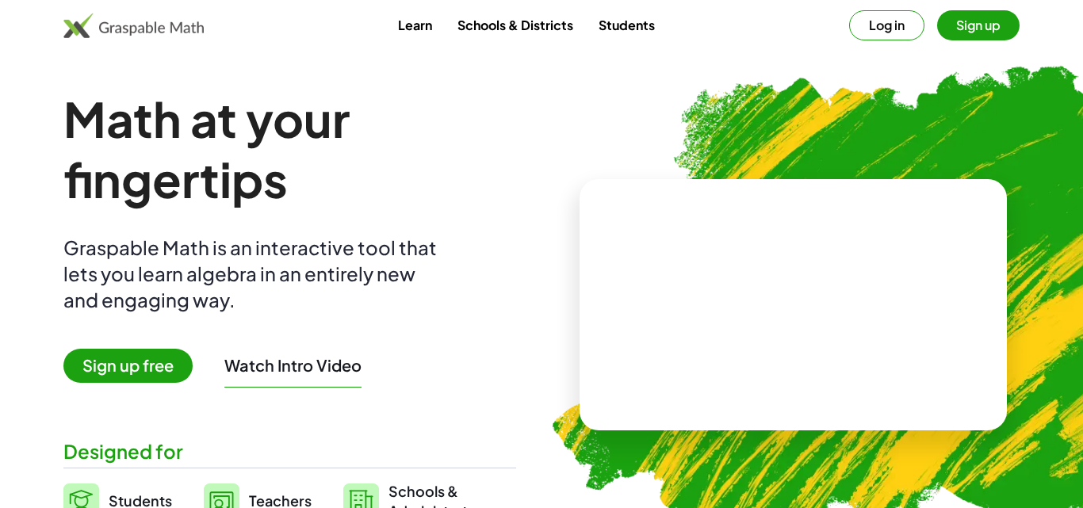
click at [73, 351] on span "Sign up free" at bounding box center [127, 366] width 129 height 34
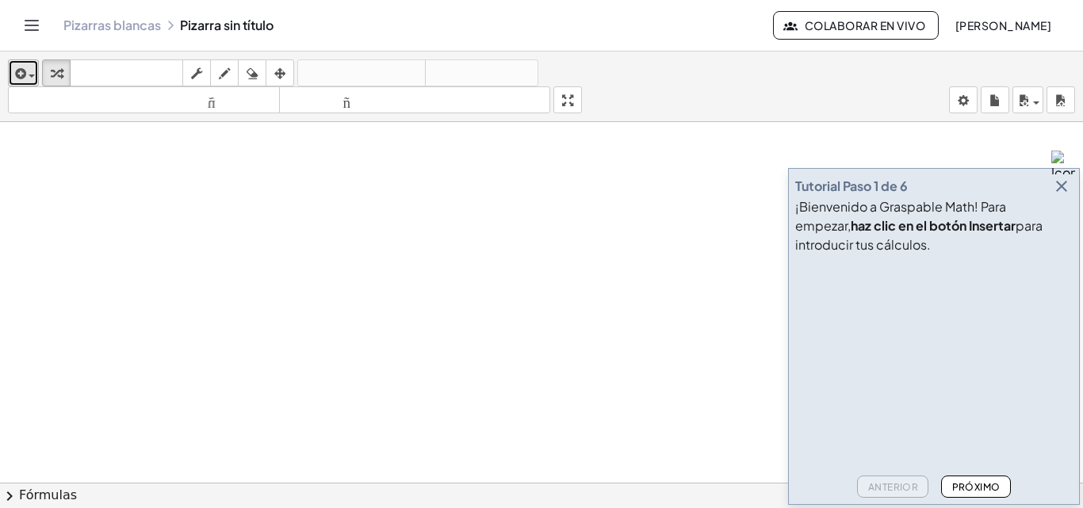
click at [13, 81] on icon "button" at bounding box center [19, 73] width 14 height 19
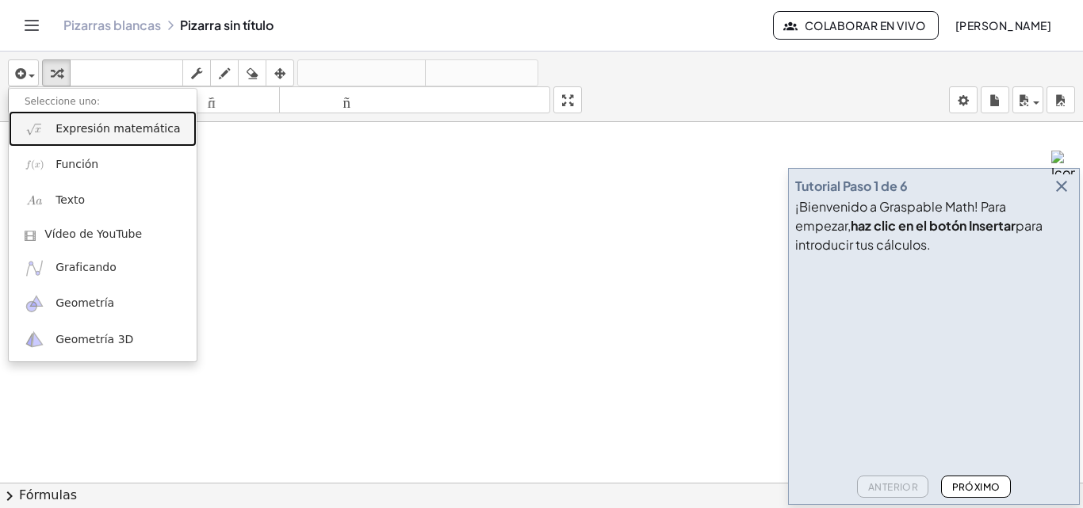
click at [57, 131] on font "Expresión matemática" at bounding box center [118, 128] width 125 height 13
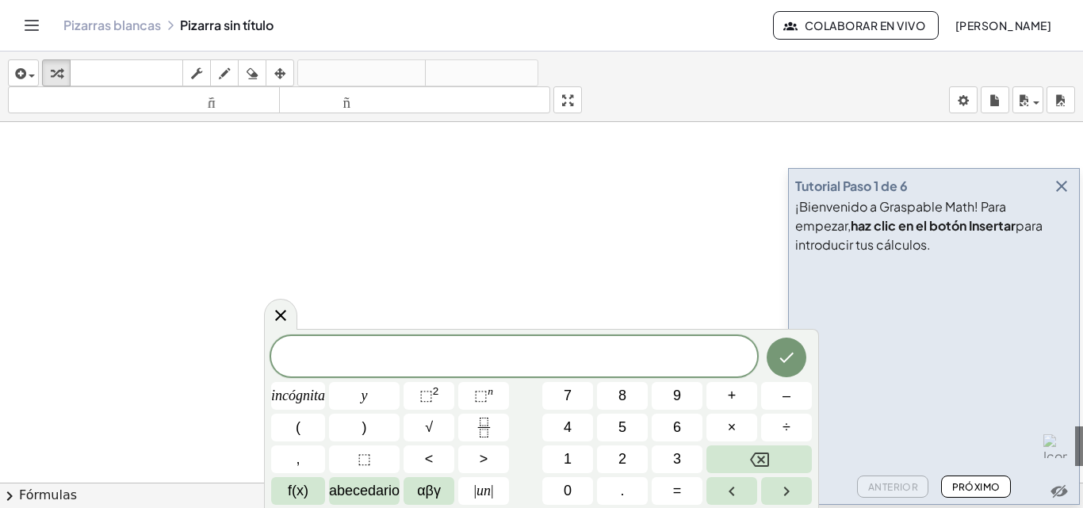
scroll to position [69, 0]
click at [1064, 186] on icon "button" at bounding box center [1062, 186] width 19 height 19
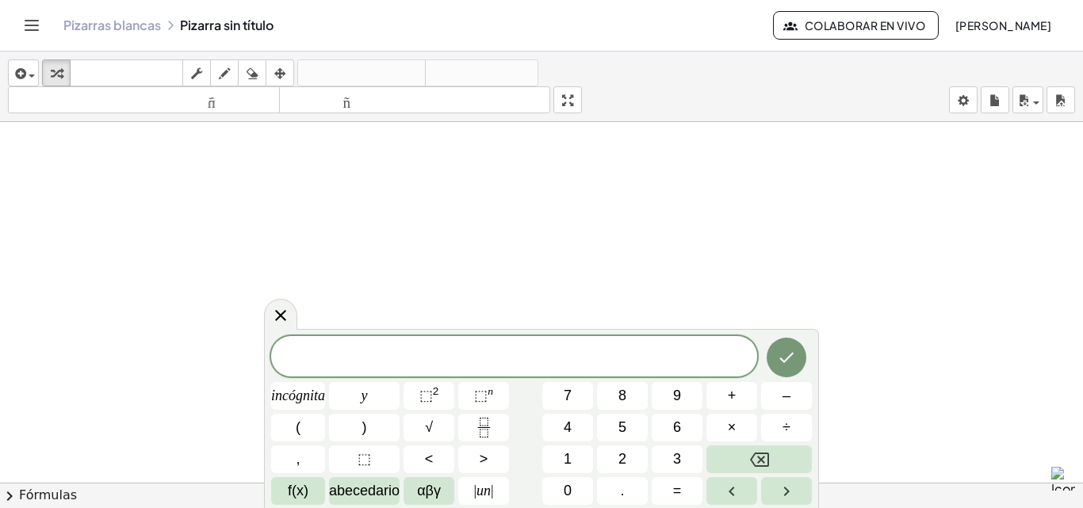
drag, startPoint x: 279, startPoint y: 316, endPoint x: 260, endPoint y: 194, distance: 123.6
click at [279, 316] on icon at bounding box center [280, 315] width 19 height 19
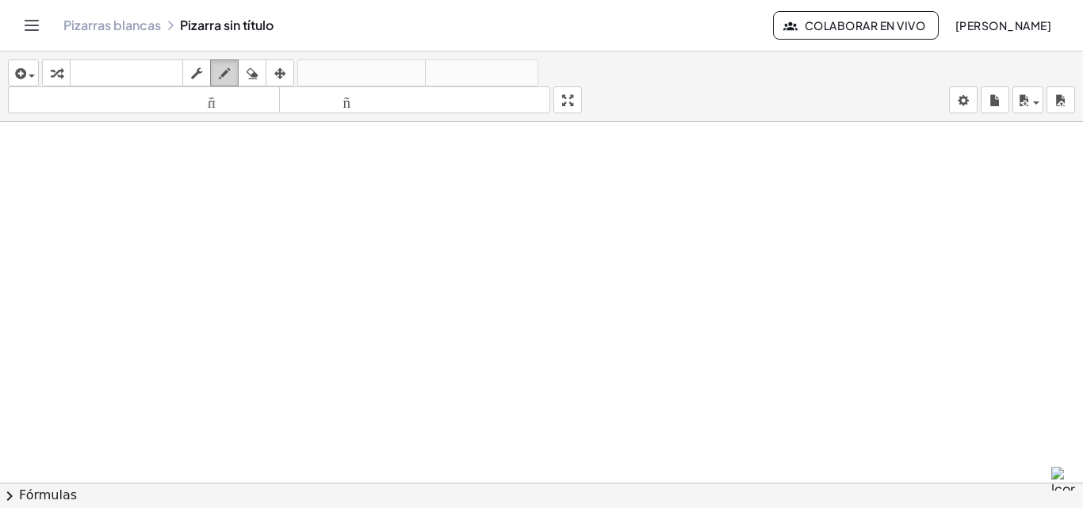
click at [228, 70] on icon "button" at bounding box center [224, 73] width 11 height 19
drag, startPoint x: 48, startPoint y: 197, endPoint x: 64, endPoint y: 227, distance: 34.1
click at [64, 227] on div at bounding box center [541, 476] width 1083 height 847
drag, startPoint x: 95, startPoint y: 162, endPoint x: 102, endPoint y: 203, distance: 41.9
click at [102, 203] on div at bounding box center [541, 476] width 1083 height 847
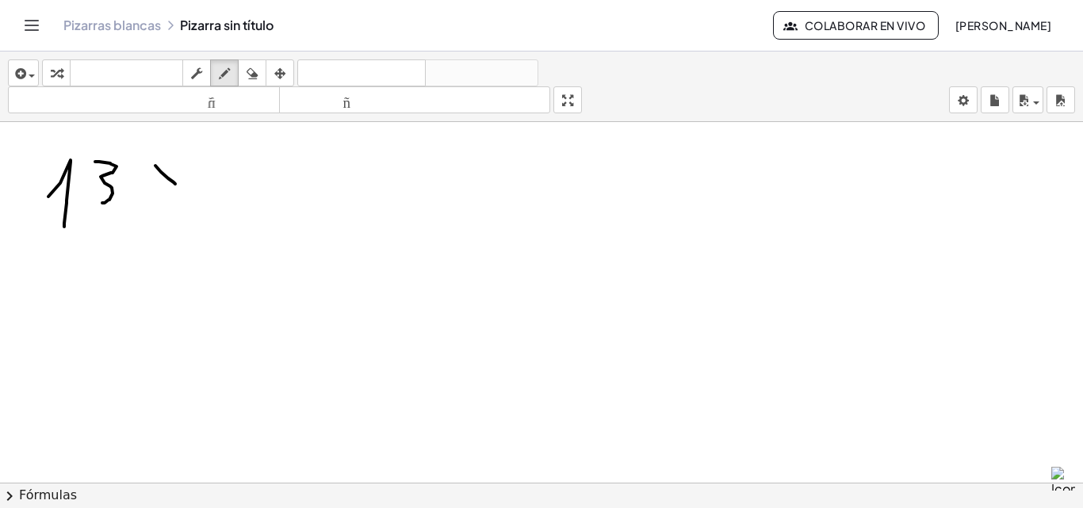
drag, startPoint x: 155, startPoint y: 166, endPoint x: 175, endPoint y: 184, distance: 26.9
click at [175, 184] on div at bounding box center [541, 476] width 1083 height 847
drag, startPoint x: 175, startPoint y: 173, endPoint x: 109, endPoint y: 229, distance: 87.2
click at [163, 193] on div at bounding box center [541, 476] width 1083 height 847
drag, startPoint x: 61, startPoint y: 258, endPoint x: 59, endPoint y: 274, distance: 15.9
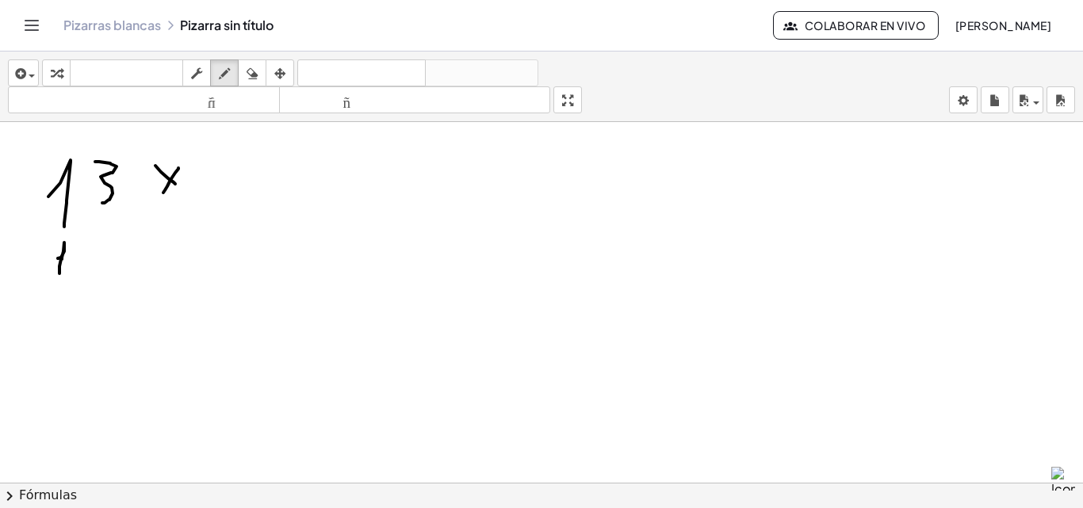
click at [59, 274] on div at bounding box center [541, 476] width 1083 height 847
drag, startPoint x: 102, startPoint y: 243, endPoint x: 103, endPoint y: 266, distance: 23.1
click at [104, 266] on div at bounding box center [541, 476] width 1083 height 847
drag, startPoint x: 41, startPoint y: 297, endPoint x: 163, endPoint y: 282, distance: 122.3
click at [163, 282] on div at bounding box center [541, 476] width 1083 height 847
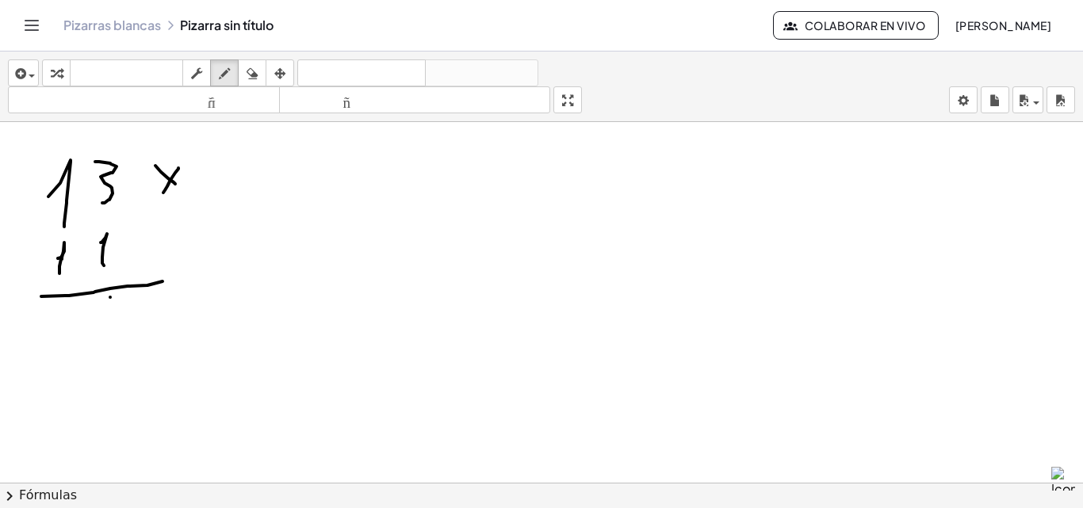
drag, startPoint x: 110, startPoint y: 297, endPoint x: 118, endPoint y: 293, distance: 8.9
click at [112, 295] on div at bounding box center [541, 476] width 1083 height 847
drag, startPoint x: 109, startPoint y: 294, endPoint x: 117, endPoint y: 327, distance: 33.7
click at [117, 327] on div at bounding box center [541, 476] width 1083 height 847
drag, startPoint x: 76, startPoint y: 309, endPoint x: 92, endPoint y: 328, distance: 24.2
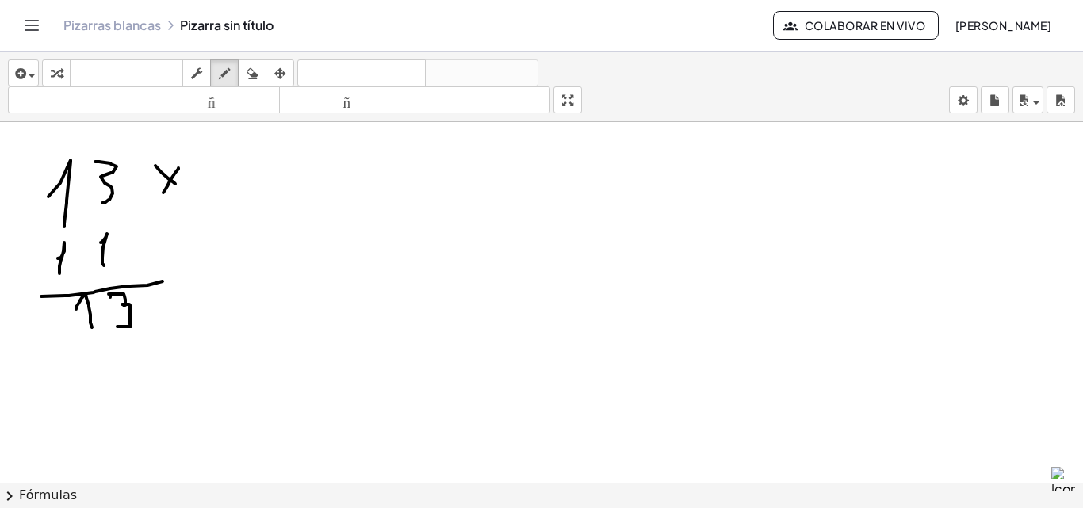
click at [92, 328] on div at bounding box center [541, 476] width 1083 height 847
click at [97, 355] on div at bounding box center [541, 476] width 1083 height 847
drag, startPoint x: 97, startPoint y: 355, endPoint x: 119, endPoint y: 369, distance: 26.0
click at [119, 369] on div at bounding box center [541, 476] width 1083 height 847
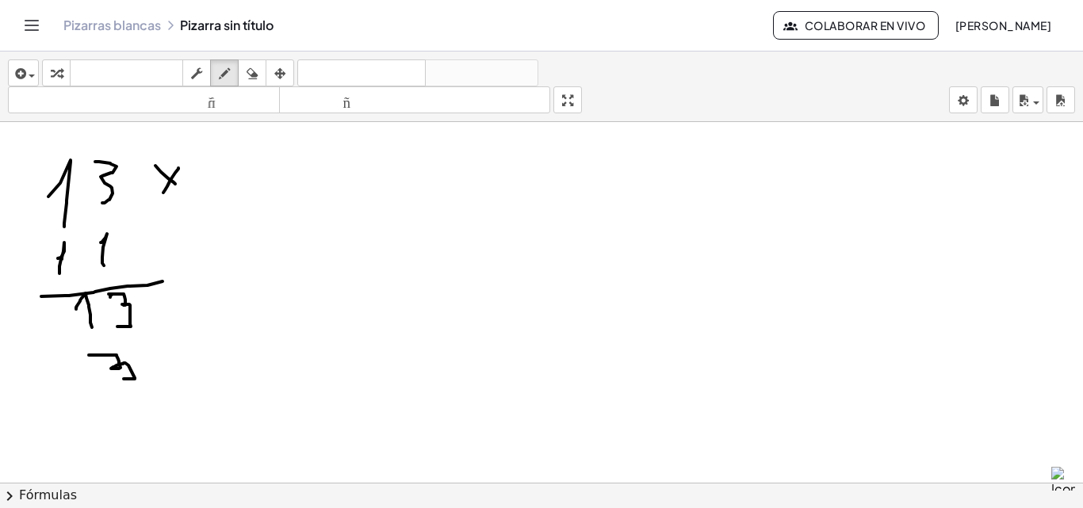
drag, startPoint x: 111, startPoint y: 369, endPoint x: 121, endPoint y: 381, distance: 15.7
click at [121, 381] on div at bounding box center [541, 476] width 1083 height 847
drag, startPoint x: 257, startPoint y: 65, endPoint x: 279, endPoint y: 177, distance: 114.0
click at [262, 68] on div "button" at bounding box center [252, 72] width 21 height 19
drag, startPoint x: 148, startPoint y: 401, endPoint x: 167, endPoint y: 117, distance: 285.4
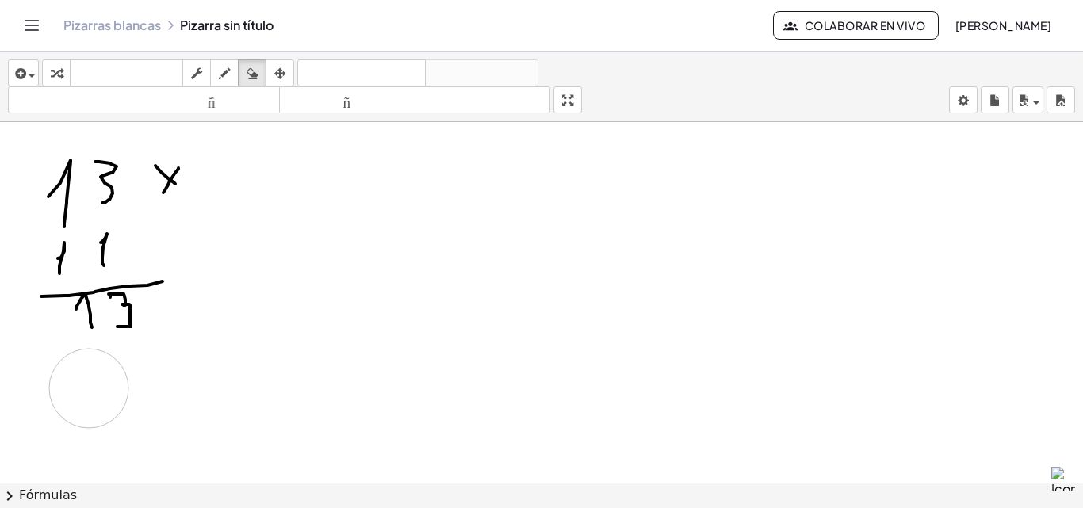
click at [88, 389] on div at bounding box center [541, 476] width 1083 height 847
click at [221, 70] on icon "button" at bounding box center [224, 73] width 11 height 19
drag, startPoint x: 89, startPoint y: 346, endPoint x: 99, endPoint y: 373, distance: 28.9
click at [99, 373] on div at bounding box center [541, 476] width 1083 height 847
drag, startPoint x: 128, startPoint y: 338, endPoint x: 134, endPoint y: 378, distance: 40.0
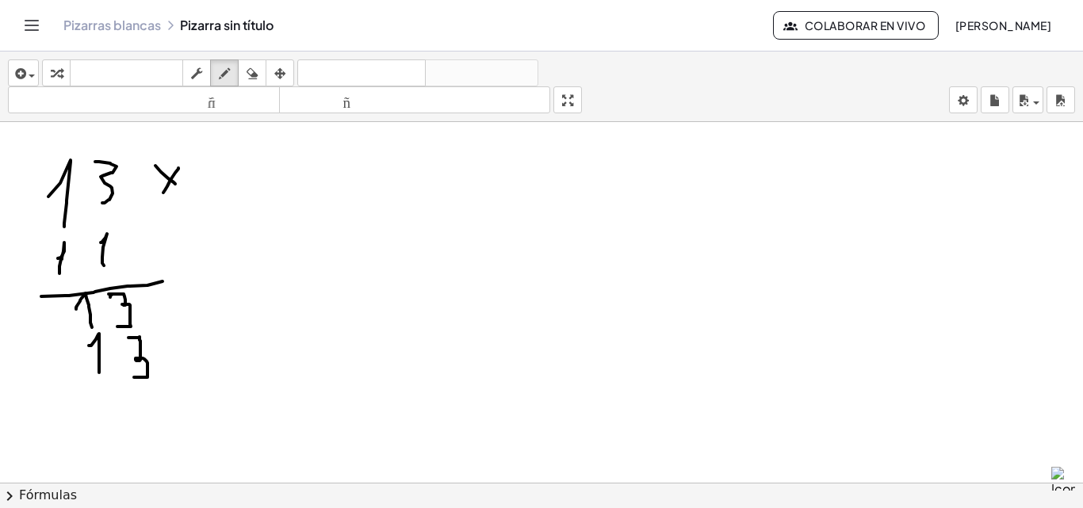
click at [134, 378] on div at bounding box center [541, 476] width 1083 height 847
drag, startPoint x: 148, startPoint y: 301, endPoint x: 198, endPoint y: 301, distance: 50.0
click at [198, 301] on div at bounding box center [541, 476] width 1083 height 847
drag, startPoint x: 178, startPoint y: 286, endPoint x: 178, endPoint y: 328, distance: 42.8
click at [178, 325] on div at bounding box center [541, 476] width 1083 height 847
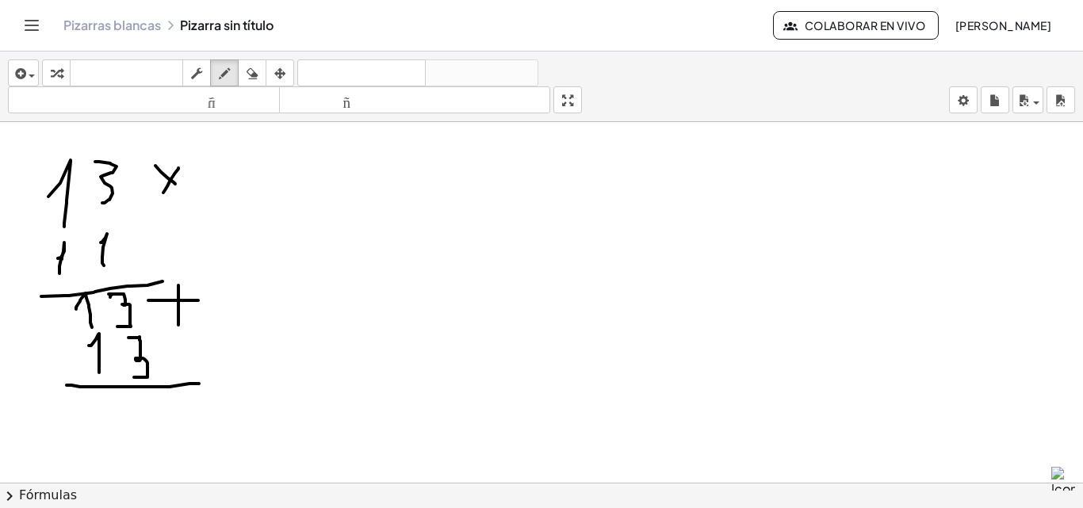
drag, startPoint x: 71, startPoint y: 385, endPoint x: 204, endPoint y: 383, distance: 132.5
click at [203, 384] on div at bounding box center [541, 476] width 1083 height 847
click at [257, 72] on icon "button" at bounding box center [252, 73] width 11 height 19
drag, startPoint x: 174, startPoint y: 375, endPoint x: 125, endPoint y: 317, distance: 76.5
click at [148, 375] on div at bounding box center [541, 476] width 1083 height 847
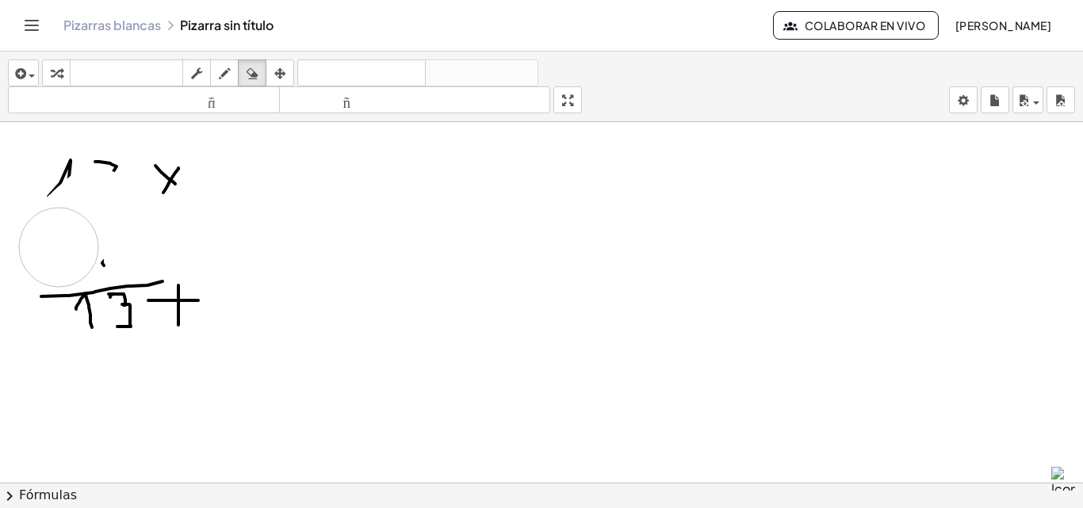
drag, startPoint x: 64, startPoint y: 247, endPoint x: 67, endPoint y: 218, distance: 28.7
click at [54, 256] on div at bounding box center [541, 476] width 1083 height 847
click at [223, 71] on icon "button" at bounding box center [224, 73] width 11 height 19
drag, startPoint x: 69, startPoint y: 172, endPoint x: 68, endPoint y: 198, distance: 26.2
click at [68, 198] on div at bounding box center [541, 476] width 1083 height 847
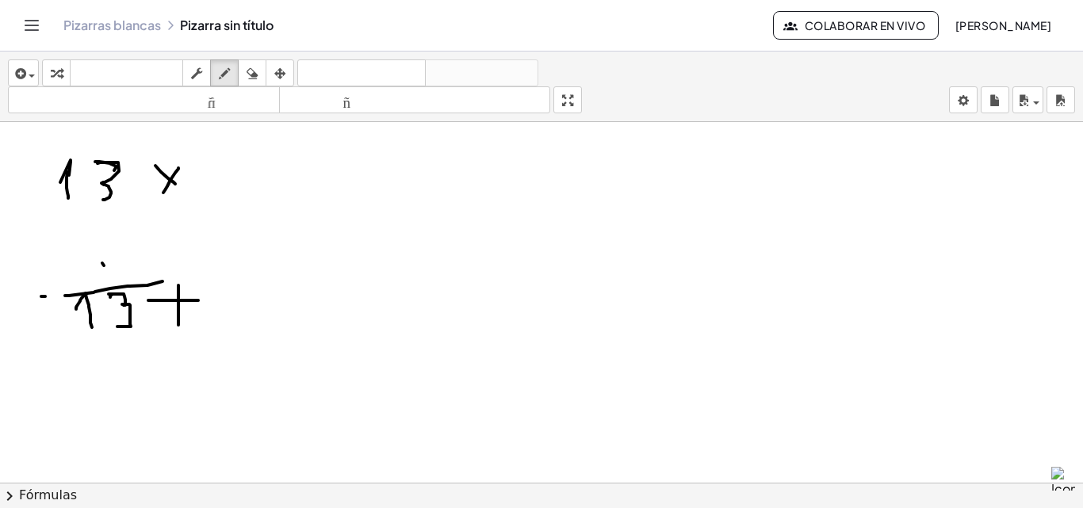
drag, startPoint x: 98, startPoint y: 163, endPoint x: 103, endPoint y: 200, distance: 36.9
click at [103, 200] on div at bounding box center [541, 476] width 1083 height 847
drag, startPoint x: 103, startPoint y: 247, endPoint x: 102, endPoint y: 262, distance: 14.3
click at [102, 262] on div at bounding box center [541, 476] width 1083 height 847
drag, startPoint x: 66, startPoint y: 231, endPoint x: 68, endPoint y: 247, distance: 16.0
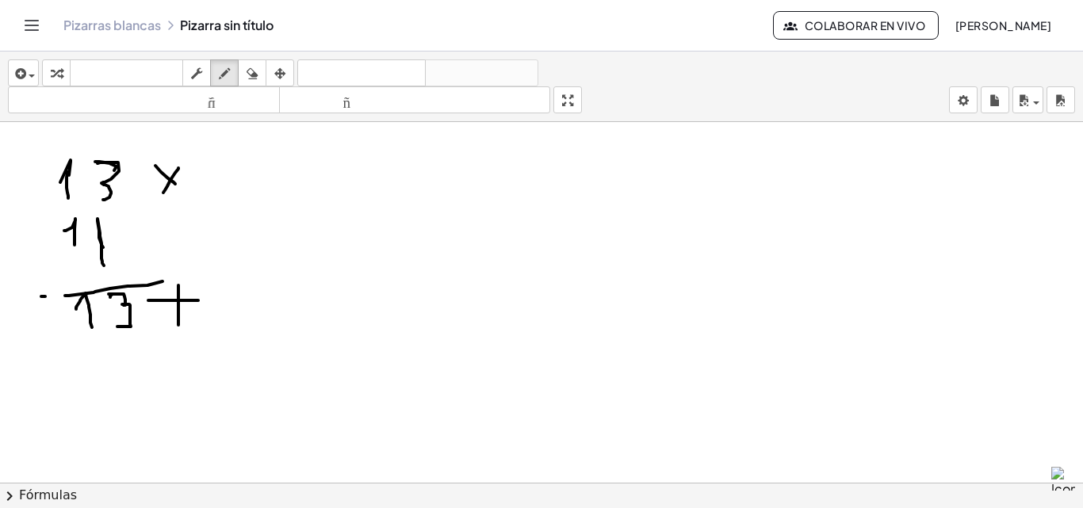
click at [73, 246] on div at bounding box center [541, 476] width 1083 height 847
click at [71, 232] on div at bounding box center [541, 476] width 1083 height 847
drag, startPoint x: 90, startPoint y: 202, endPoint x: 80, endPoint y: 211, distance: 13.5
click at [82, 211] on div at bounding box center [541, 476] width 1083 height 847
drag, startPoint x: 72, startPoint y: 343, endPoint x: 91, endPoint y: 360, distance: 25.8
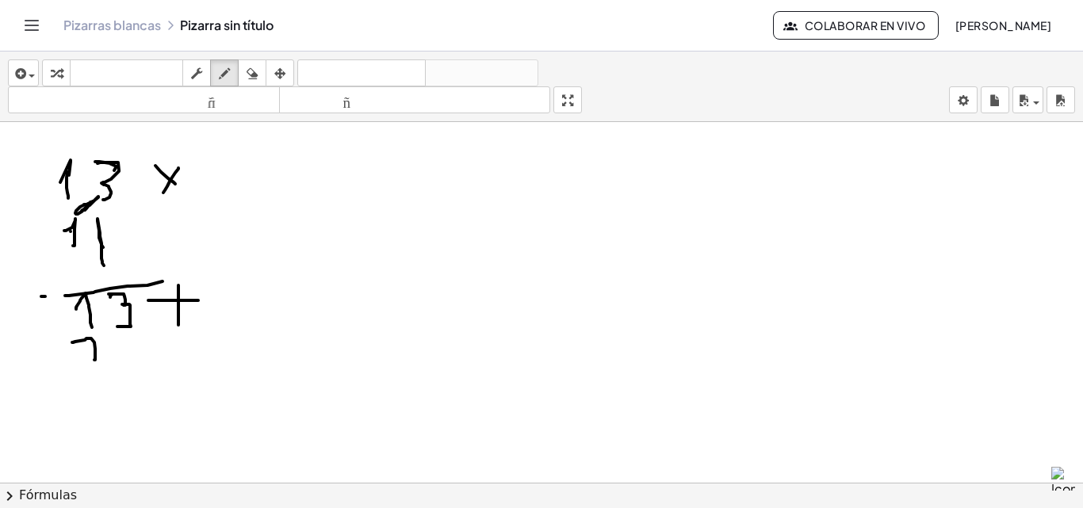
click at [91, 360] on div at bounding box center [541, 476] width 1083 height 847
drag, startPoint x: 91, startPoint y: 360, endPoint x: 90, endPoint y: 374, distance: 13.5
click at [90, 374] on div at bounding box center [541, 476] width 1083 height 847
drag, startPoint x: 57, startPoint y: 355, endPoint x: 64, endPoint y: 378, distance: 24.8
click at [64, 378] on div at bounding box center [541, 476] width 1083 height 847
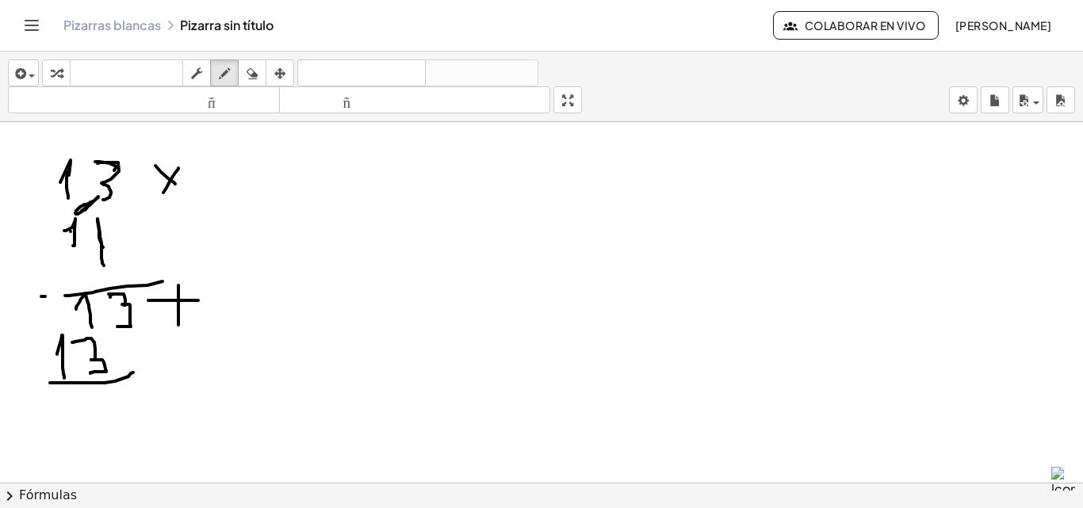
drag, startPoint x: 50, startPoint y: 383, endPoint x: 133, endPoint y: 373, distance: 83.9
click at [133, 373] on div at bounding box center [541, 476] width 1083 height 847
drag, startPoint x: 105, startPoint y: 396, endPoint x: 113, endPoint y: 417, distance: 22.8
click at [113, 417] on div at bounding box center [541, 476] width 1083 height 847
click at [266, 54] on div "insertar Seleccione uno: Expresión matemática Función Texto Vídeo de YouTube Gr…" at bounding box center [541, 87] width 1083 height 71
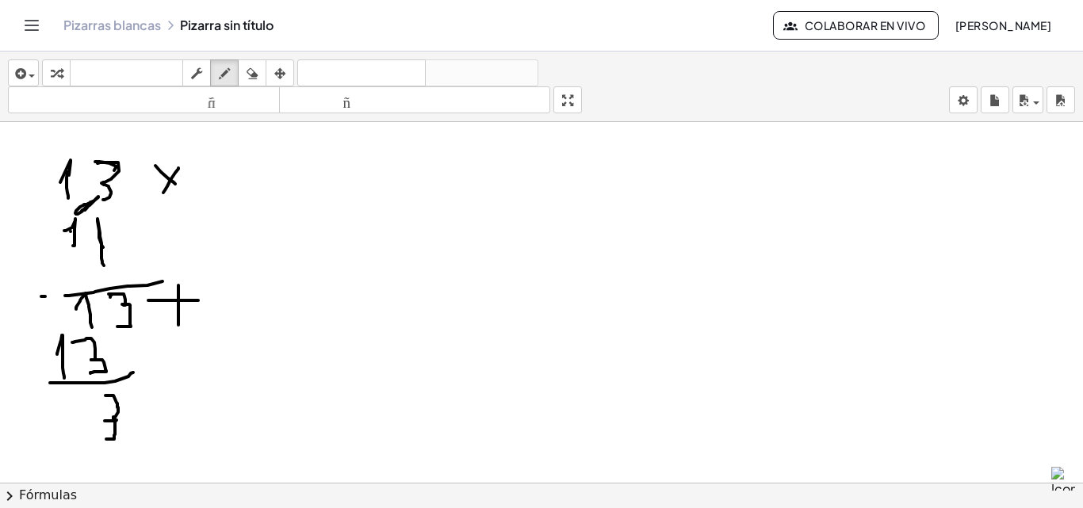
drag, startPoint x: 117, startPoint y: 420, endPoint x: 106, endPoint y: 439, distance: 21.6
click at [106, 439] on div at bounding box center [541, 476] width 1083 height 847
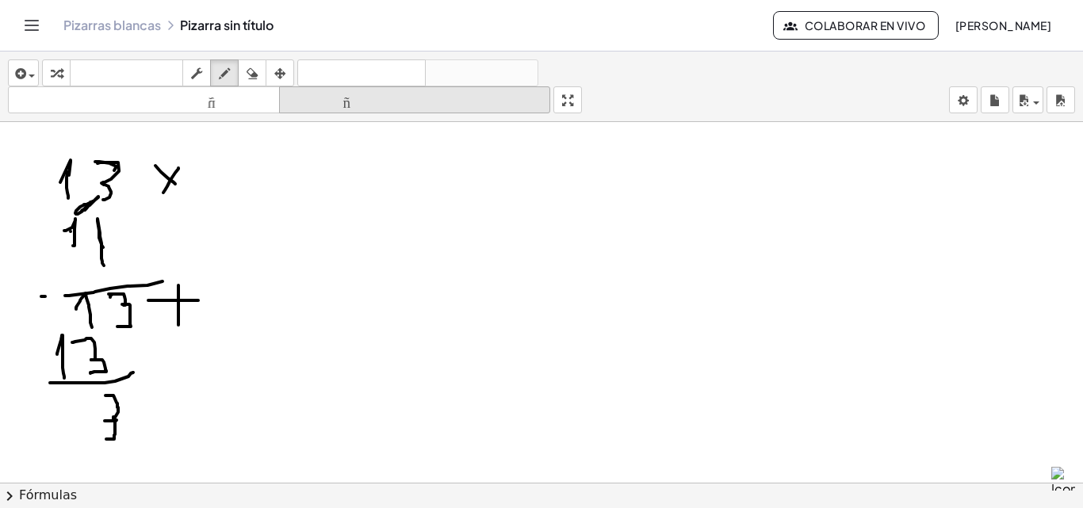
drag, startPoint x: 255, startPoint y: 75, endPoint x: 285, endPoint y: 110, distance: 46.7
click at [256, 75] on icon "button" at bounding box center [252, 73] width 11 height 19
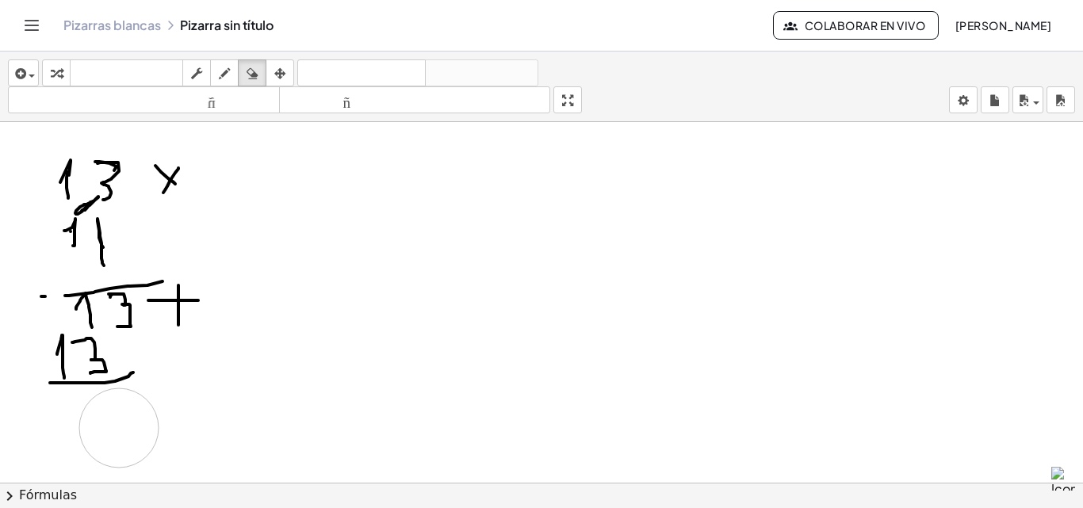
drag, startPoint x: 216, startPoint y: 446, endPoint x: 223, endPoint y: 339, distance: 106.5
click at [118, 428] on div at bounding box center [541, 476] width 1083 height 847
drag, startPoint x: 229, startPoint y: 63, endPoint x: 202, endPoint y: 246, distance: 184.4
click at [228, 69] on div "button" at bounding box center [224, 72] width 21 height 19
drag, startPoint x: 44, startPoint y: 379, endPoint x: 152, endPoint y: 347, distance: 113.4
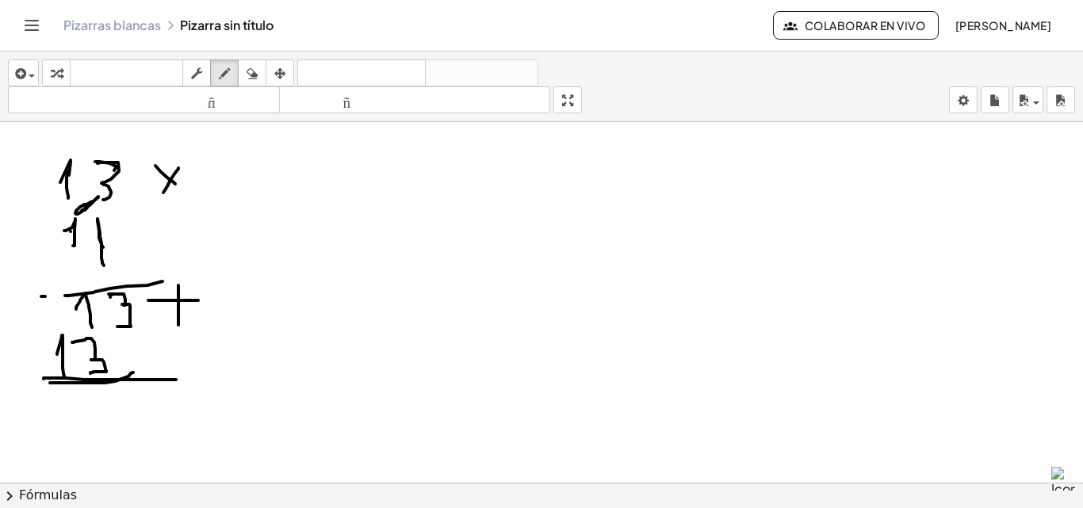
click at [177, 380] on div at bounding box center [541, 476] width 1083 height 847
click at [148, 393] on div at bounding box center [541, 476] width 1083 height 847
click at [133, 388] on div at bounding box center [541, 476] width 1083 height 847
drag, startPoint x: 132, startPoint y: 386, endPoint x: 278, endPoint y: 366, distance: 148.2
click at [278, 366] on div at bounding box center [541, 476] width 1083 height 847
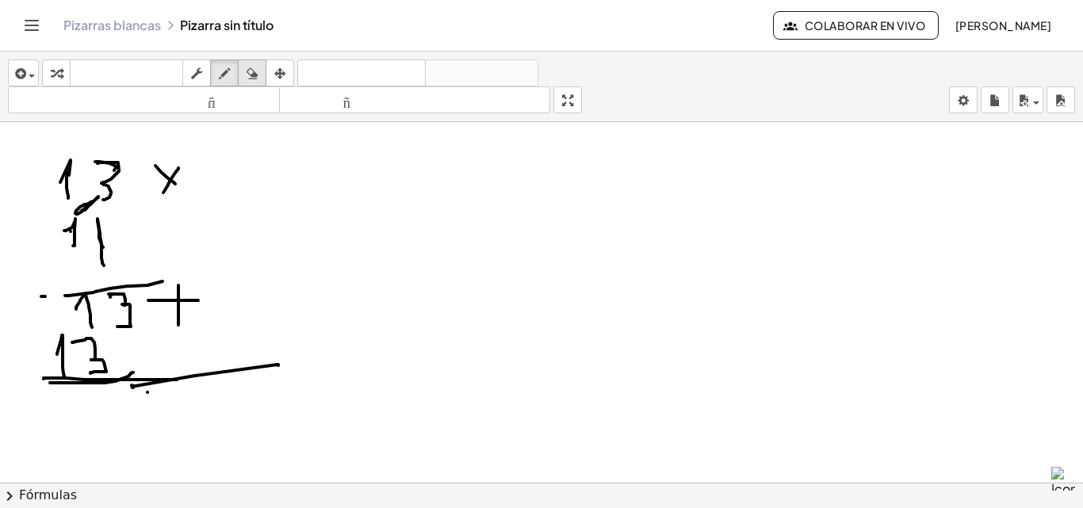
click at [255, 63] on button "borrar" at bounding box center [252, 72] width 29 height 27
drag, startPoint x: 258, startPoint y: 382, endPoint x: 251, endPoint y: 386, distance: 8.6
click at [252, 384] on div at bounding box center [541, 476] width 1083 height 847
drag, startPoint x: 251, startPoint y: 386, endPoint x: 188, endPoint y: 420, distance: 71.3
click at [191, 420] on div at bounding box center [541, 476] width 1083 height 847
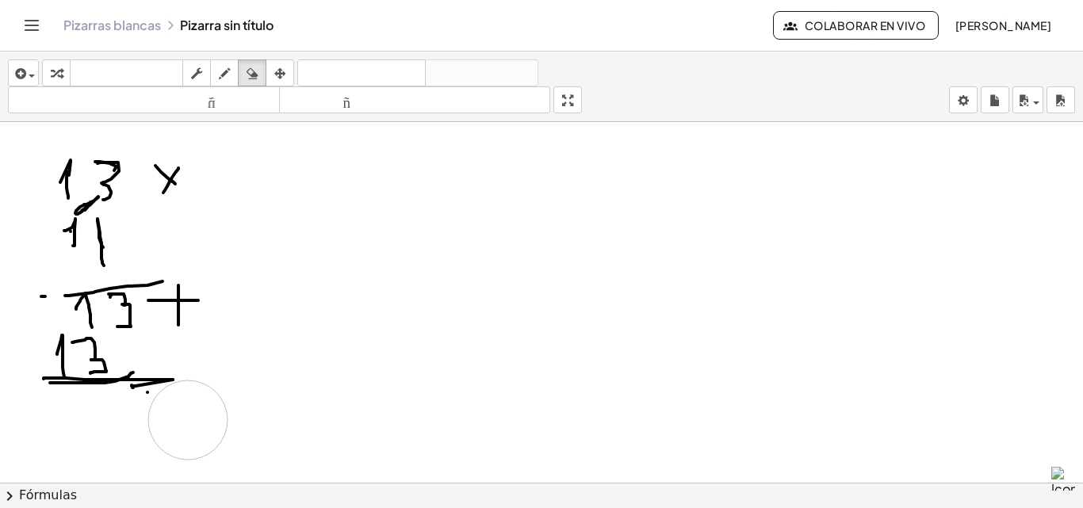
click at [188, 420] on div at bounding box center [541, 476] width 1083 height 847
drag, startPoint x: 183, startPoint y: 420, endPoint x: 168, endPoint y: 423, distance: 15.3
click at [168, 423] on div at bounding box center [541, 476] width 1083 height 847
click at [217, 71] on div "button" at bounding box center [224, 72] width 21 height 19
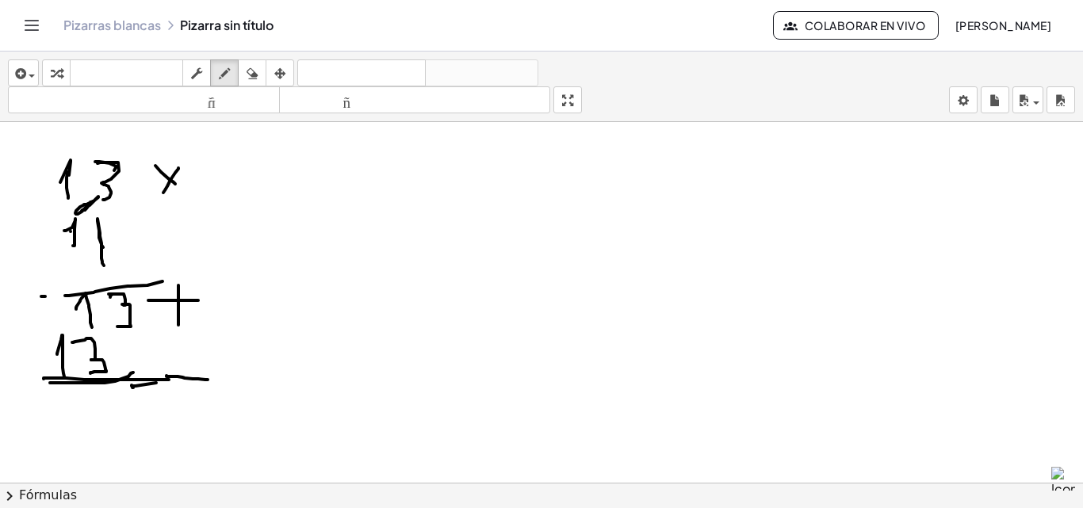
drag, startPoint x: 167, startPoint y: 376, endPoint x: 208, endPoint y: 380, distance: 41.4
click at [208, 380] on div at bounding box center [541, 476] width 1083 height 847
click at [164, 387] on div at bounding box center [541, 476] width 1083 height 847
click at [188, 388] on div at bounding box center [541, 476] width 1083 height 847
drag, startPoint x: 160, startPoint y: 387, endPoint x: 174, endPoint y: 427, distance: 42.2
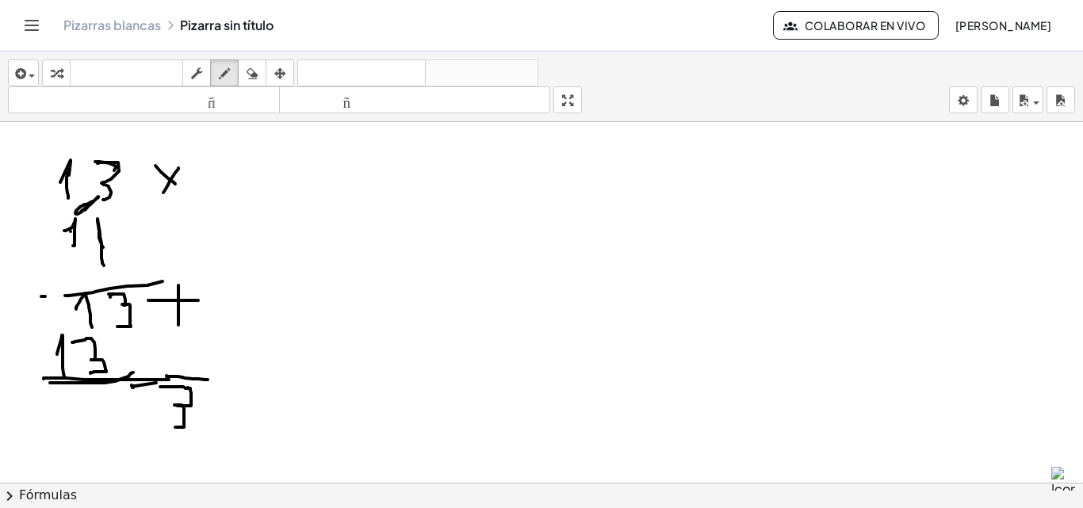
click at [175, 427] on div at bounding box center [541, 476] width 1083 height 847
drag, startPoint x: 255, startPoint y: 75, endPoint x: 255, endPoint y: 421, distance: 346.6
click at [255, 92] on div "insertar Seleccione uno: Expresión matemática Función Texto Vídeo de YouTube Gr…" at bounding box center [541, 87] width 1083 height 71
drag, startPoint x: 214, startPoint y: 434, endPoint x: 154, endPoint y: 398, distance: 70.1
click at [154, 398] on div at bounding box center [541, 476] width 1083 height 847
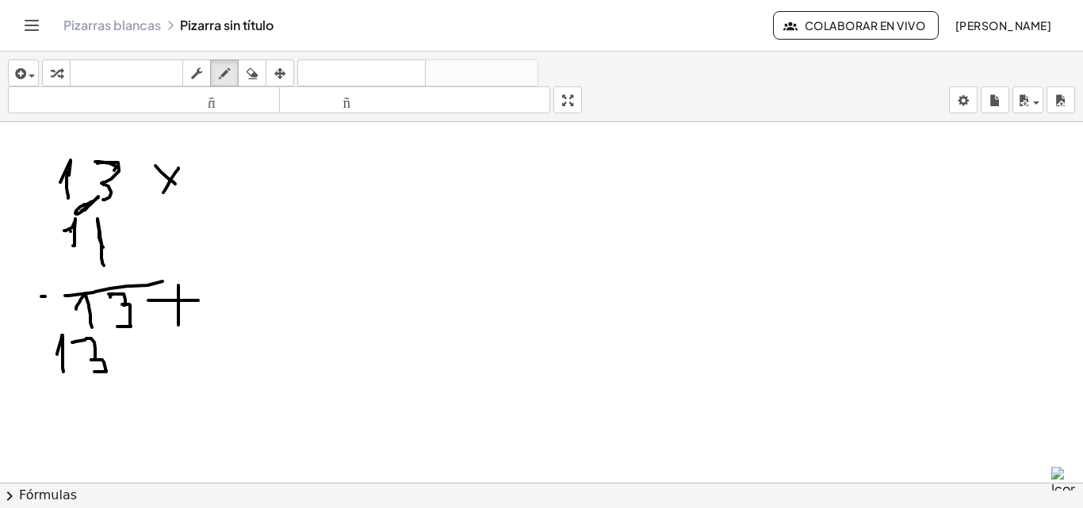
drag, startPoint x: 229, startPoint y: 69, endPoint x: 206, endPoint y: 257, distance: 189.4
click at [233, 89] on div "insertar Seleccione uno: Expresión matemática Función Texto Vídeo de YouTube Gr…" at bounding box center [541, 87] width 1083 height 71
drag, startPoint x: 36, startPoint y: 382, endPoint x: 192, endPoint y: 362, distance: 157.4
click at [221, 377] on div at bounding box center [541, 476] width 1083 height 847
drag, startPoint x: 138, startPoint y: 391, endPoint x: 105, endPoint y: 368, distance: 39.8
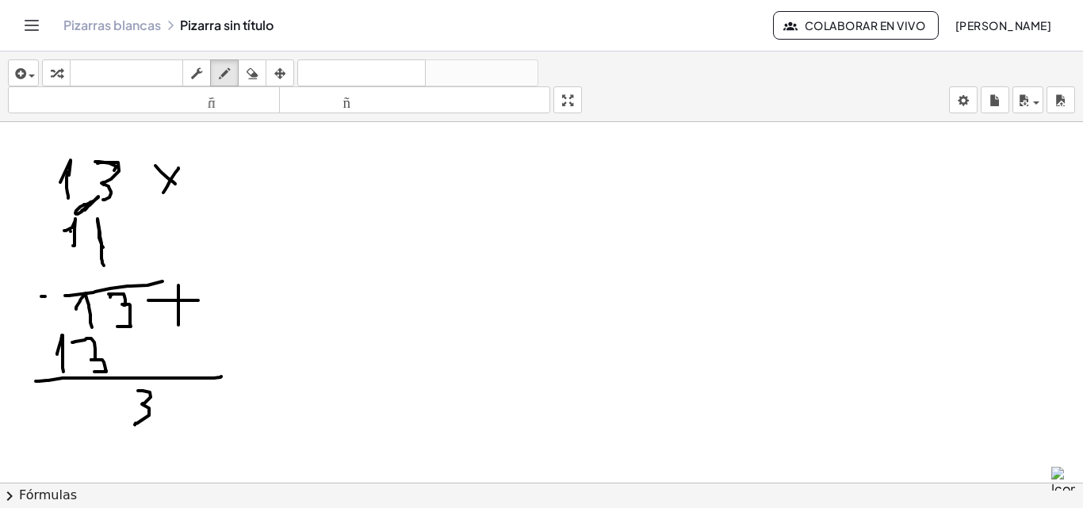
click at [128, 425] on div at bounding box center [541, 476] width 1083 height 847
drag, startPoint x: 117, startPoint y: 307, endPoint x: 125, endPoint y: 393, distance: 86.8
click at [127, 418] on div at bounding box center [541, 476] width 1083 height 847
click at [133, 392] on div at bounding box center [541, 476] width 1083 height 847
drag, startPoint x: 257, startPoint y: 69, endPoint x: 232, endPoint y: 209, distance: 141.9
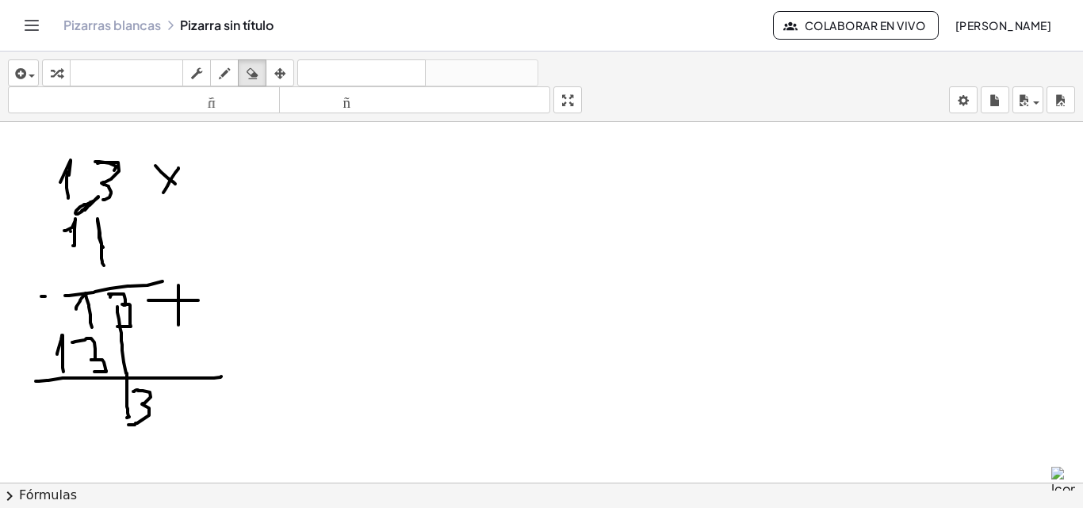
click at [257, 73] on icon "button" at bounding box center [252, 73] width 11 height 19
drag, startPoint x: 193, startPoint y: 350, endPoint x: 141, endPoint y: 380, distance: 59.7
click at [155, 423] on div at bounding box center [541, 476] width 1083 height 847
drag, startPoint x: 134, startPoint y: 333, endPoint x: 154, endPoint y: 366, distance: 38.1
click at [135, 346] on div at bounding box center [541, 476] width 1083 height 847
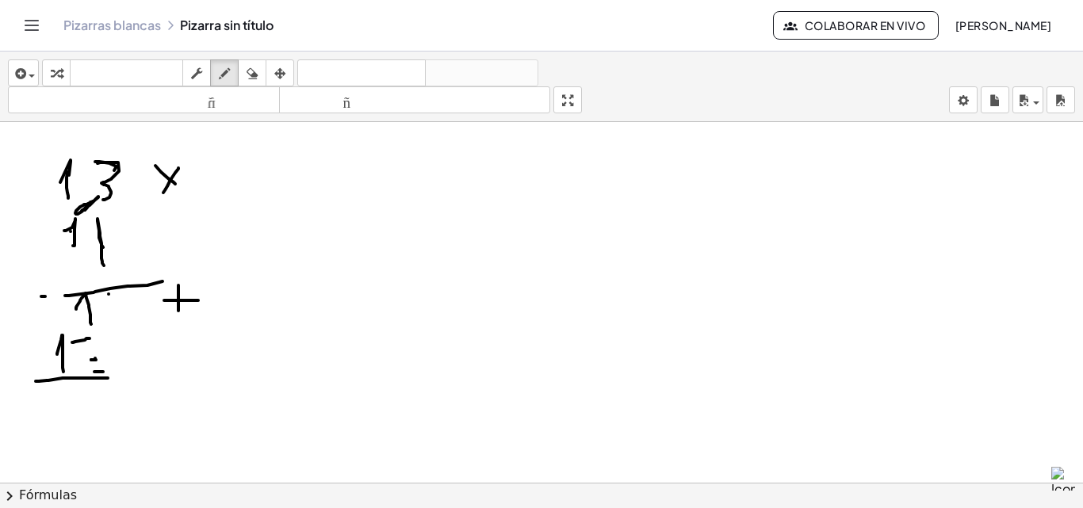
drag, startPoint x: 229, startPoint y: 82, endPoint x: 185, endPoint y: 249, distance: 173.2
click at [224, 96] on div "insertar Seleccione uno: Expresión matemática Función Texto Vídeo de YouTube Gr…" at bounding box center [541, 87] width 1083 height 71
drag, startPoint x: 112, startPoint y: 296, endPoint x: 98, endPoint y: 339, distance: 45.1
click at [121, 324] on div at bounding box center [541, 476] width 1083 height 847
drag, startPoint x: 90, startPoint y: 338, endPoint x: 115, endPoint y: 381, distance: 49.4
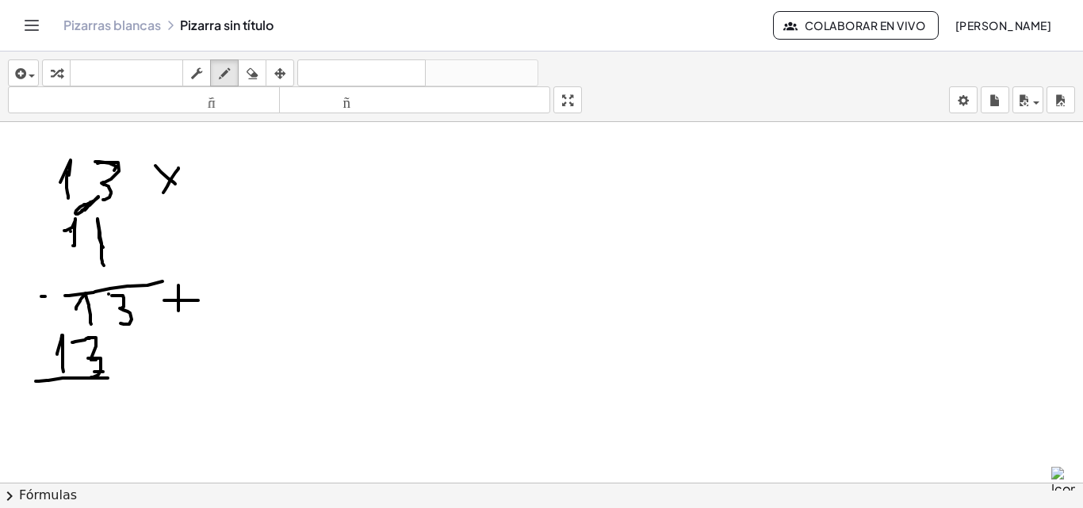
click at [90, 377] on div at bounding box center [541, 476] width 1083 height 847
drag, startPoint x: 103, startPoint y: 379, endPoint x: 209, endPoint y: 381, distance: 106.3
click at [209, 381] on div at bounding box center [541, 476] width 1083 height 847
click at [133, 391] on div at bounding box center [541, 476] width 1083 height 847
drag, startPoint x: 134, startPoint y: 391, endPoint x: 151, endPoint y: 431, distance: 43.0
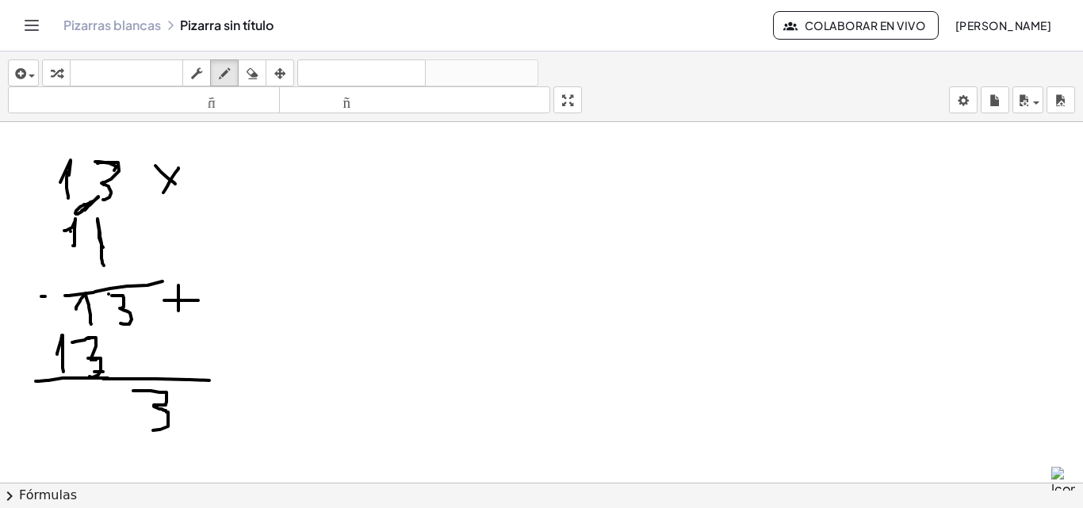
click at [151, 431] on div at bounding box center [541, 476] width 1083 height 847
drag, startPoint x: 99, startPoint y: 401, endPoint x: 114, endPoint y: 419, distance: 23.1
click at [114, 419] on div at bounding box center [541, 476] width 1083 height 847
drag, startPoint x: 114, startPoint y: 408, endPoint x: 112, endPoint y: 444, distance: 36.6
click at [112, 444] on div at bounding box center [541, 476] width 1083 height 847
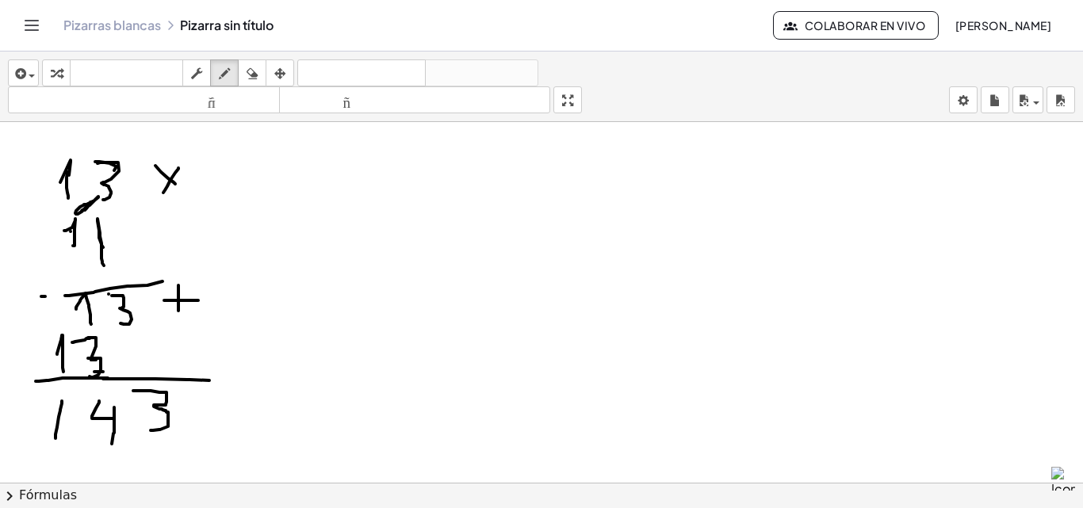
drag, startPoint x: 62, startPoint y: 401, endPoint x: 56, endPoint y: 439, distance: 37.8
click at [56, 439] on div at bounding box center [541, 476] width 1083 height 847
drag, startPoint x: 503, startPoint y: 255, endPoint x: 547, endPoint y: 258, distance: 43.7
click at [547, 258] on div at bounding box center [541, 476] width 1083 height 847
drag, startPoint x: 502, startPoint y: 251, endPoint x: 512, endPoint y: 300, distance: 49.5
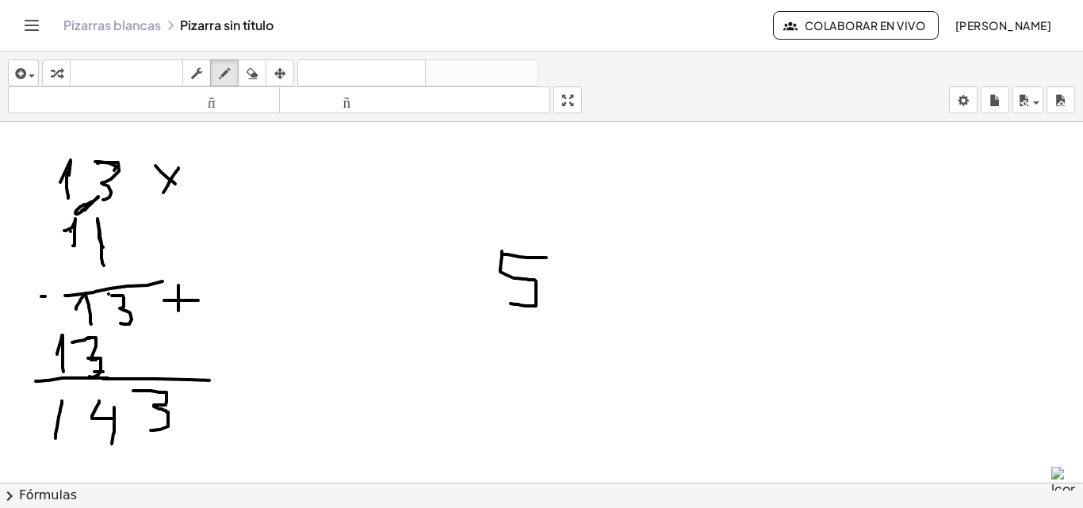
click at [508, 304] on div at bounding box center [541, 476] width 1083 height 847
drag, startPoint x: 558, startPoint y: 282, endPoint x: 588, endPoint y: 268, distance: 33.4
click at [588, 270] on div at bounding box center [541, 476] width 1083 height 847
drag, startPoint x: 589, startPoint y: 264, endPoint x: 578, endPoint y: 314, distance: 51.2
click at [578, 314] on div at bounding box center [541, 476] width 1083 height 847
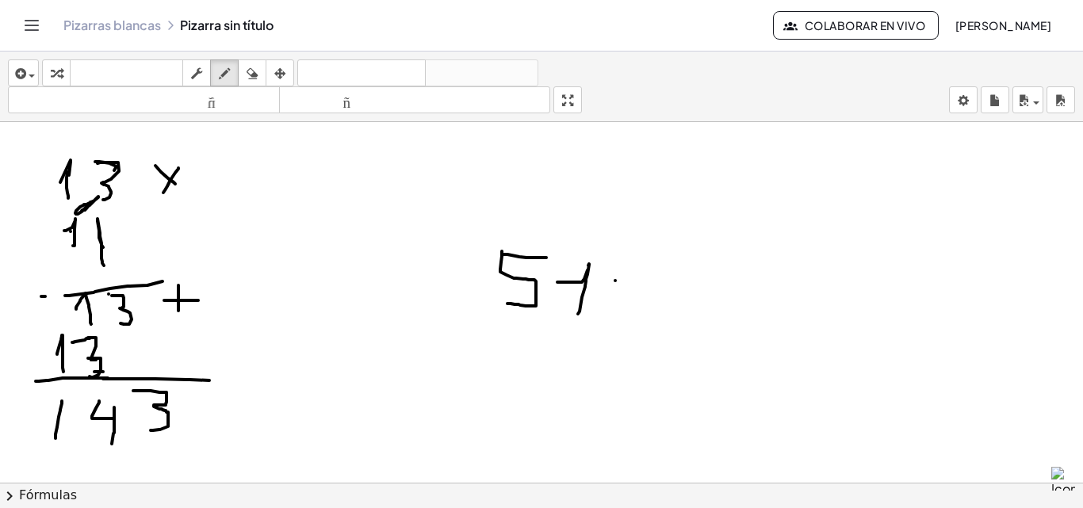
click at [616, 281] on div at bounding box center [541, 476] width 1083 height 847
drag, startPoint x: 616, startPoint y: 281, endPoint x: 646, endPoint y: 297, distance: 34.1
click at [646, 297] on div at bounding box center [541, 476] width 1083 height 847
drag, startPoint x: 634, startPoint y: 278, endPoint x: 626, endPoint y: 301, distance: 25.1
click at [626, 301] on div at bounding box center [541, 476] width 1083 height 847
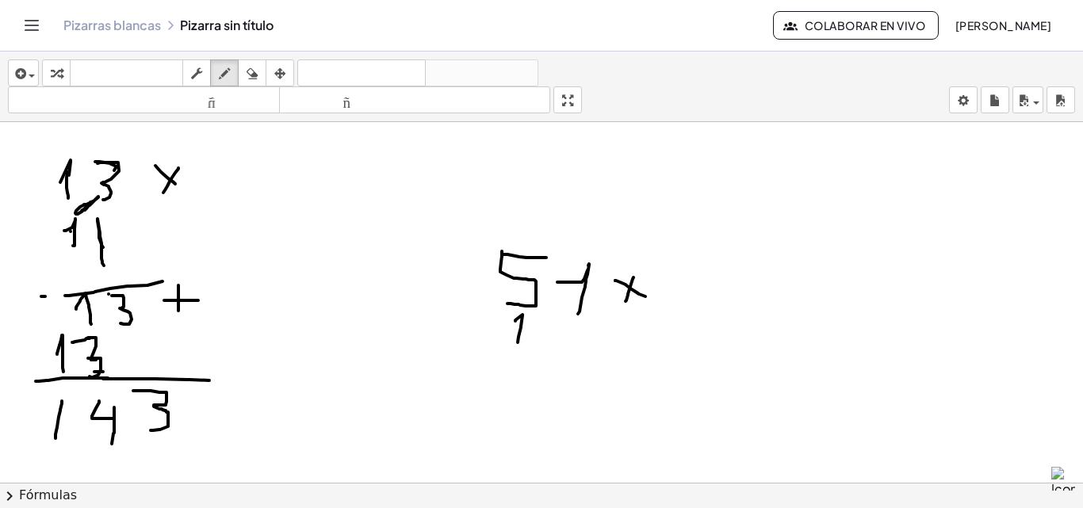
drag, startPoint x: 516, startPoint y: 321, endPoint x: 522, endPoint y: 343, distance: 23.1
click at [517, 343] on div at bounding box center [541, 476] width 1083 height 847
drag, startPoint x: 562, startPoint y: 333, endPoint x: 566, endPoint y: 362, distance: 28.7
click at [566, 362] on div at bounding box center [541, 476] width 1083 height 847
drag, startPoint x: 492, startPoint y: 363, endPoint x: 668, endPoint y: 375, distance: 176.5
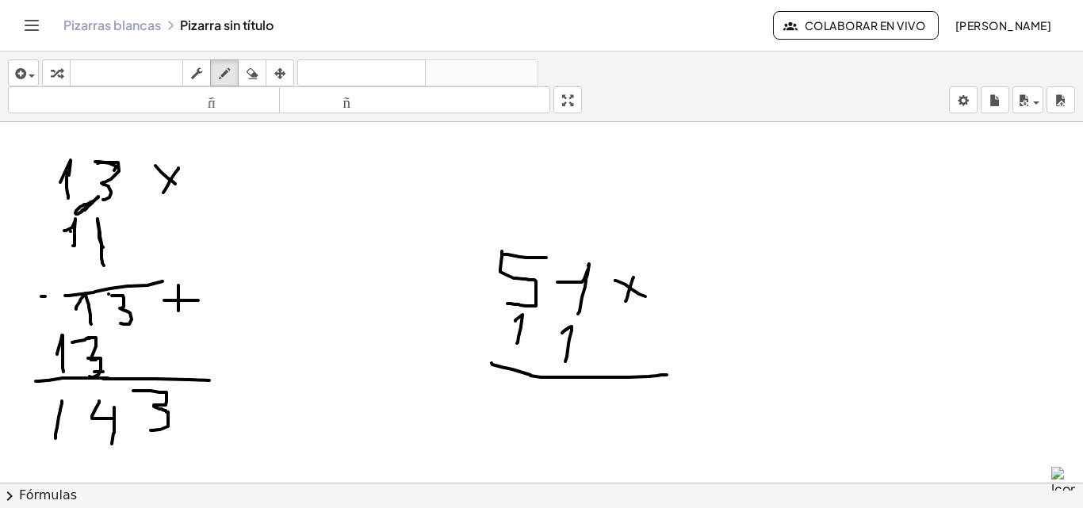
click at [668, 375] on div at bounding box center [541, 476] width 1083 height 847
click at [248, 67] on div "button" at bounding box center [252, 72] width 21 height 19
drag, startPoint x: 715, startPoint y: 347, endPoint x: 456, endPoint y: 335, distance: 258.9
click at [456, 335] on div at bounding box center [541, 476] width 1083 height 847
drag, startPoint x: 223, startPoint y: 67, endPoint x: 433, endPoint y: 244, distance: 275.2
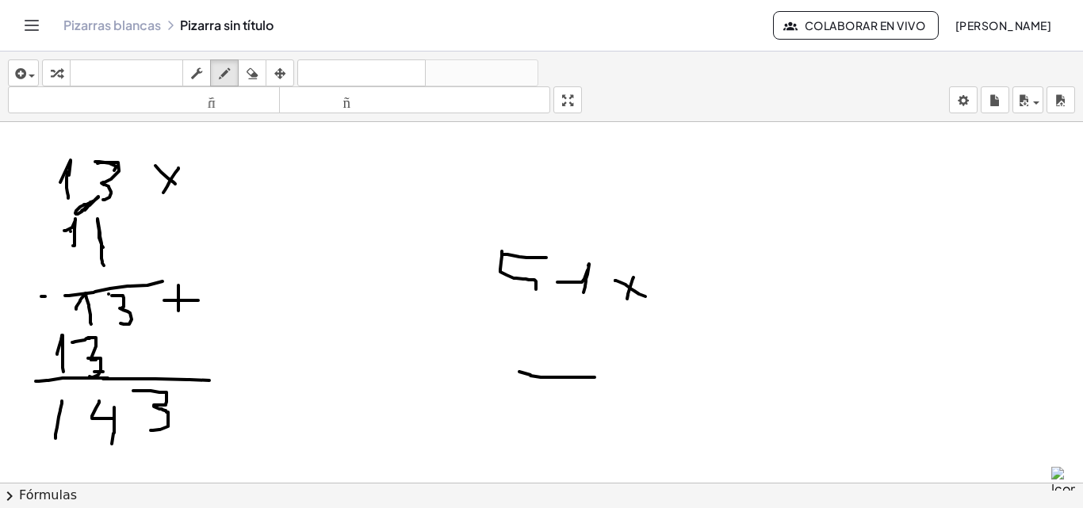
click at [235, 75] on div "button" at bounding box center [224, 72] width 21 height 19
drag, startPoint x: 534, startPoint y: 283, endPoint x: 583, endPoint y: 300, distance: 51.9
click at [513, 300] on div at bounding box center [541, 476] width 1083 height 847
drag, startPoint x: 573, startPoint y: 281, endPoint x: 580, endPoint y: 341, distance: 60.7
click at [581, 319] on div at bounding box center [541, 476] width 1083 height 847
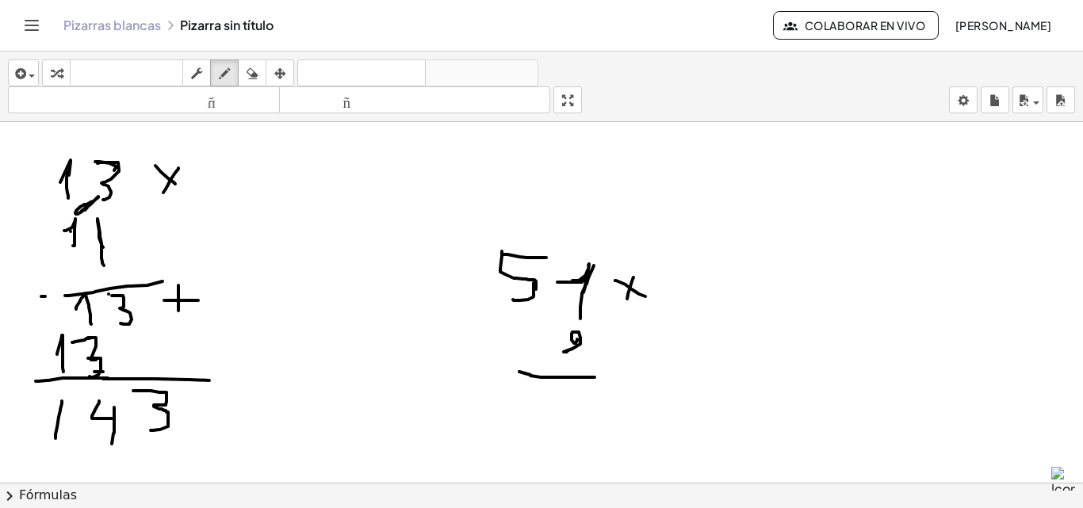
drag, startPoint x: 577, startPoint y: 339, endPoint x: 585, endPoint y: 355, distance: 17.4
click at [584, 354] on div at bounding box center [541, 476] width 1083 height 847
drag, startPoint x: 579, startPoint y: 400, endPoint x: 585, endPoint y: 412, distance: 14.2
click at [586, 417] on div at bounding box center [541, 476] width 1083 height 847
drag, startPoint x: 715, startPoint y: 190, endPoint x: 734, endPoint y: 190, distance: 19.8
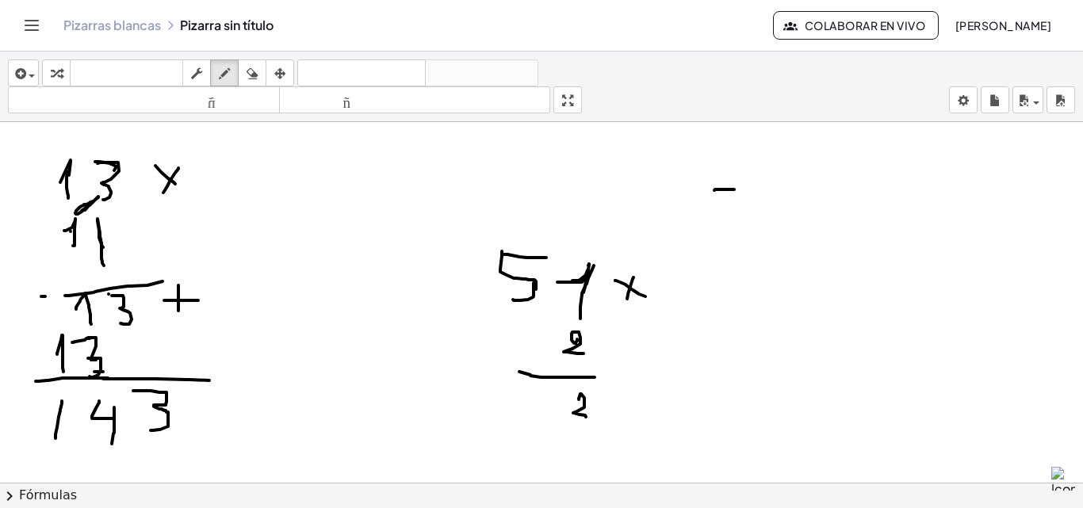
click at [734, 190] on div at bounding box center [541, 476] width 1083 height 847
drag, startPoint x: 711, startPoint y: 217, endPoint x: 755, endPoint y: 202, distance: 46.7
click at [715, 228] on div at bounding box center [541, 476] width 1083 height 847
drag, startPoint x: 761, startPoint y: 201, endPoint x: 777, endPoint y: 201, distance: 15.9
click at [765, 201] on div at bounding box center [541, 476] width 1083 height 847
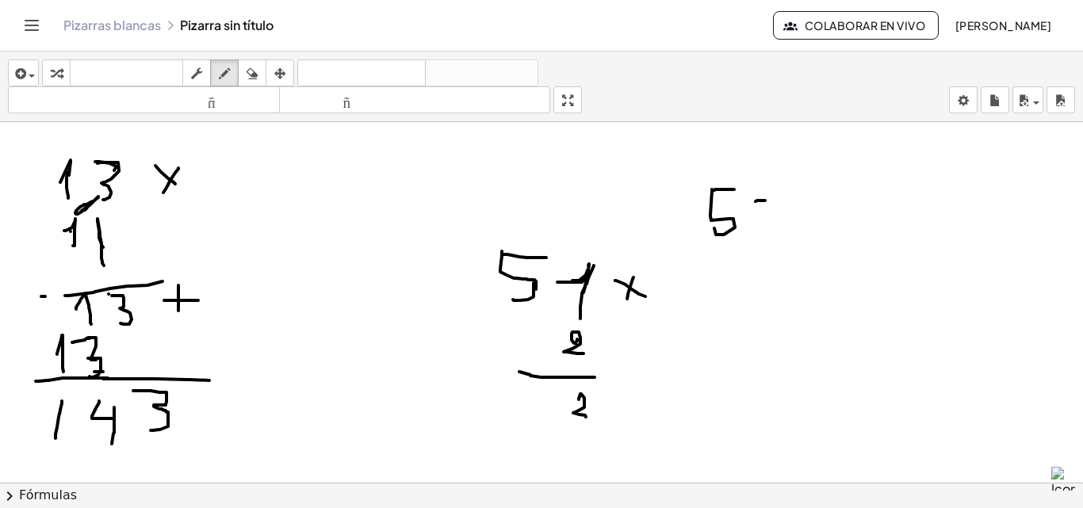
drag, startPoint x: 767, startPoint y: 199, endPoint x: 780, endPoint y: 200, distance: 13.5
click at [779, 200] on div at bounding box center [541, 476] width 1083 height 847
drag, startPoint x: 773, startPoint y: 201, endPoint x: 777, endPoint y: 213, distance: 11.8
click at [776, 212] on div at bounding box center [541, 476] width 1083 height 847
click at [811, 190] on div at bounding box center [541, 476] width 1083 height 847
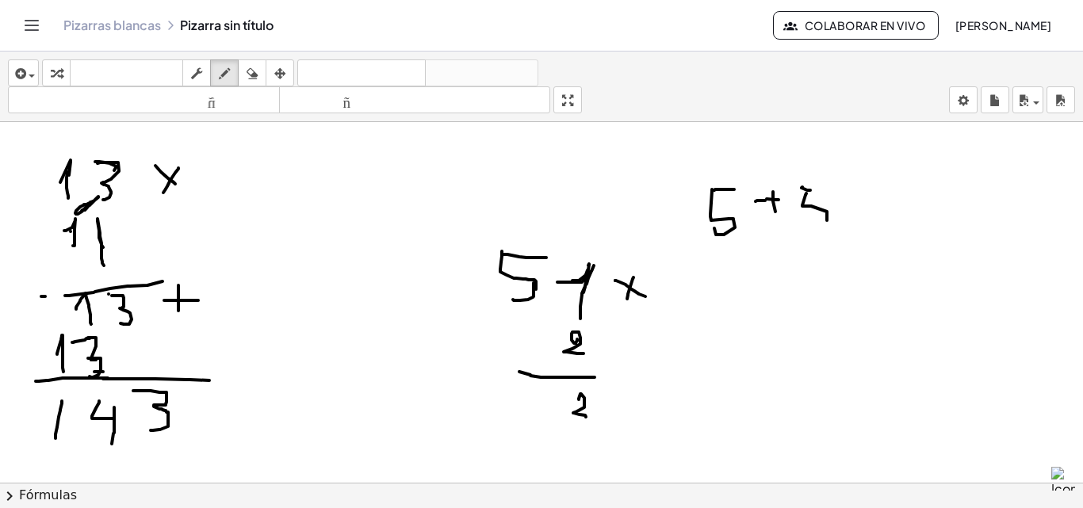
drag, startPoint x: 803, startPoint y: 206, endPoint x: 746, endPoint y: 263, distance: 79.6
click at [806, 222] on div at bounding box center [541, 476] width 1083 height 847
drag, startPoint x: 760, startPoint y: 278, endPoint x: 823, endPoint y: 240, distance: 73.3
click at [823, 240] on div at bounding box center [541, 476] width 1083 height 847
drag, startPoint x: 797, startPoint y: 178, endPoint x: 803, endPoint y: 198, distance: 19.8
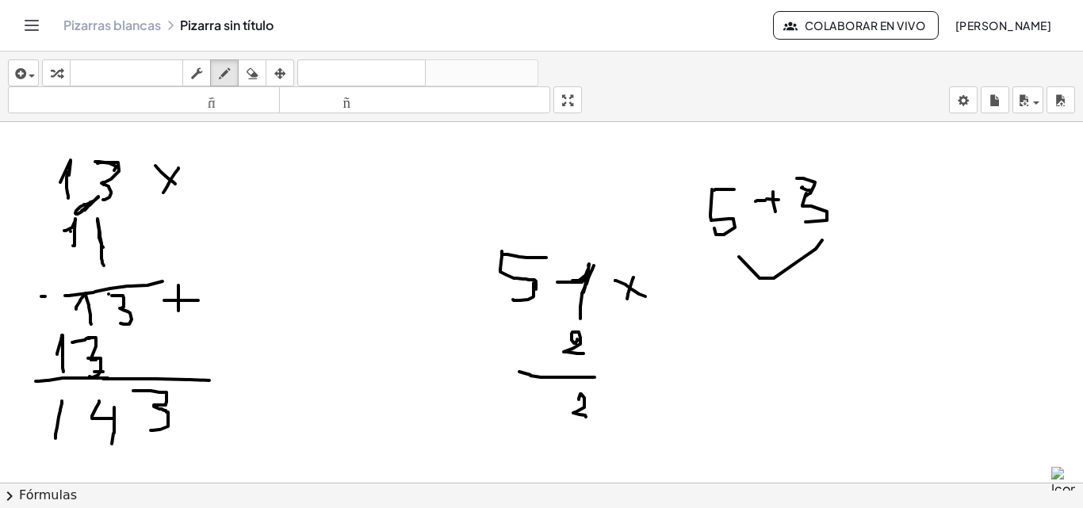
click at [803, 198] on div at bounding box center [541, 476] width 1083 height 847
click at [255, 67] on icon "button" at bounding box center [252, 73] width 11 height 19
click at [254, 73] on icon "button" at bounding box center [252, 73] width 11 height 19
drag, startPoint x: 926, startPoint y: 204, endPoint x: 828, endPoint y: 200, distance: 97.6
click at [828, 200] on div at bounding box center [541, 476] width 1083 height 847
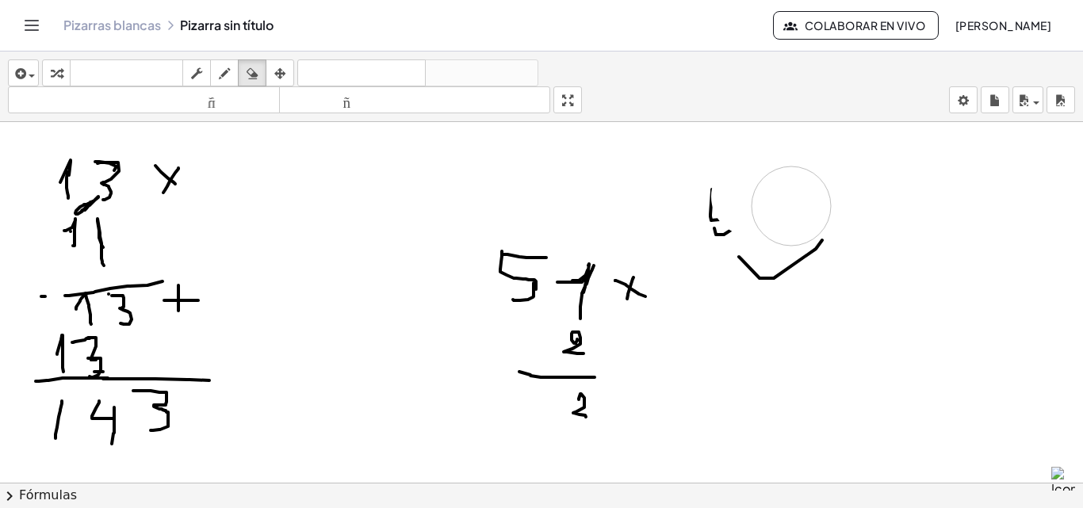
drag, startPoint x: 751, startPoint y: 197, endPoint x: 792, endPoint y: 206, distance: 41.6
click at [792, 206] on div at bounding box center [541, 476] width 1083 height 847
drag, startPoint x: 711, startPoint y: 221, endPoint x: 682, endPoint y: 193, distance: 40.4
click at [711, 220] on div at bounding box center [541, 476] width 1083 height 847
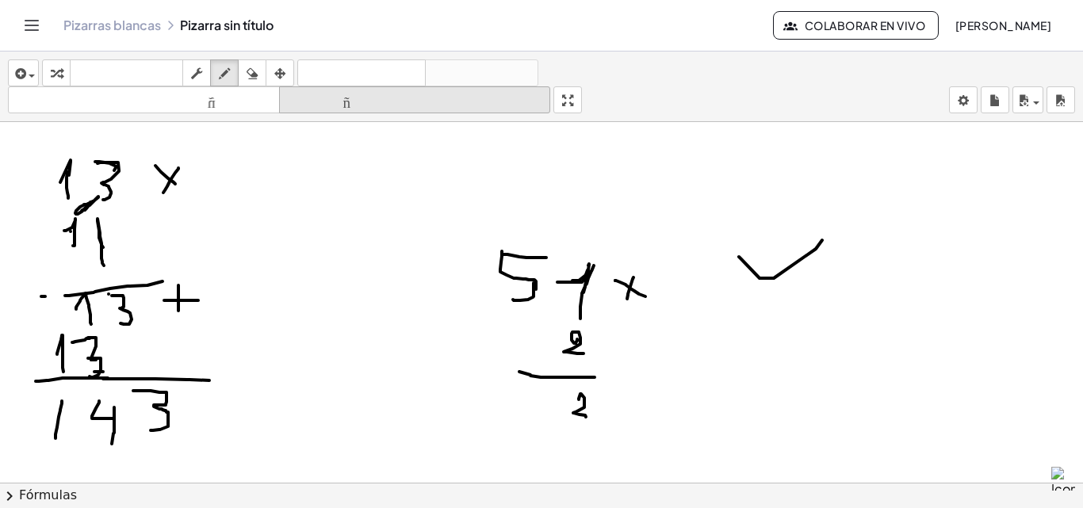
drag, startPoint x: 225, startPoint y: 72, endPoint x: 424, endPoint y: 89, distance: 199.0
click at [227, 71] on icon "button" at bounding box center [224, 73] width 11 height 19
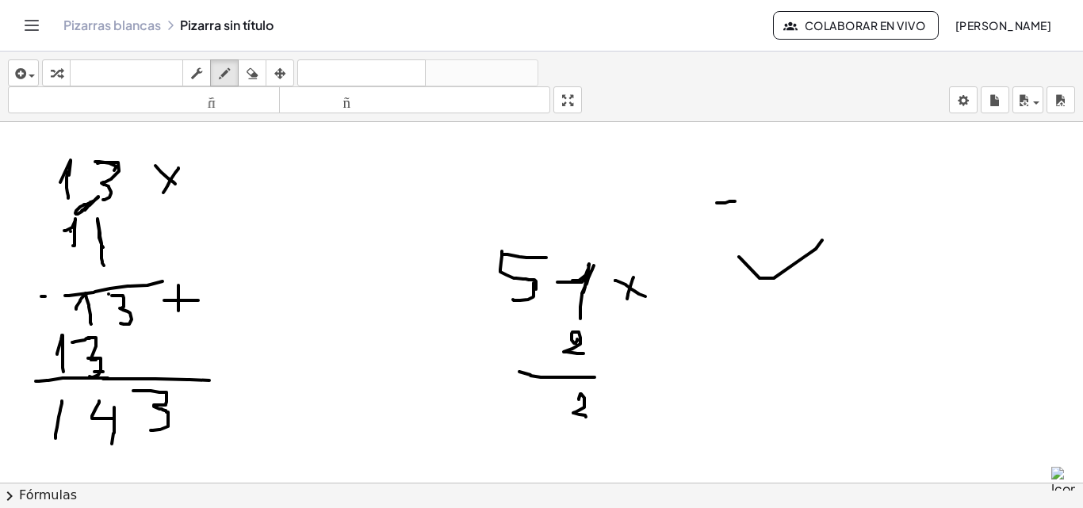
drag, startPoint x: 717, startPoint y: 203, endPoint x: 727, endPoint y: 200, distance: 10.8
click at [739, 200] on div at bounding box center [541, 476] width 1083 height 847
drag, startPoint x: 719, startPoint y: 201, endPoint x: 728, endPoint y: 232, distance: 32.9
click at [730, 232] on div at bounding box center [541, 476] width 1083 height 847
drag, startPoint x: 837, startPoint y: 194, endPoint x: 798, endPoint y: 194, distance: 38.9
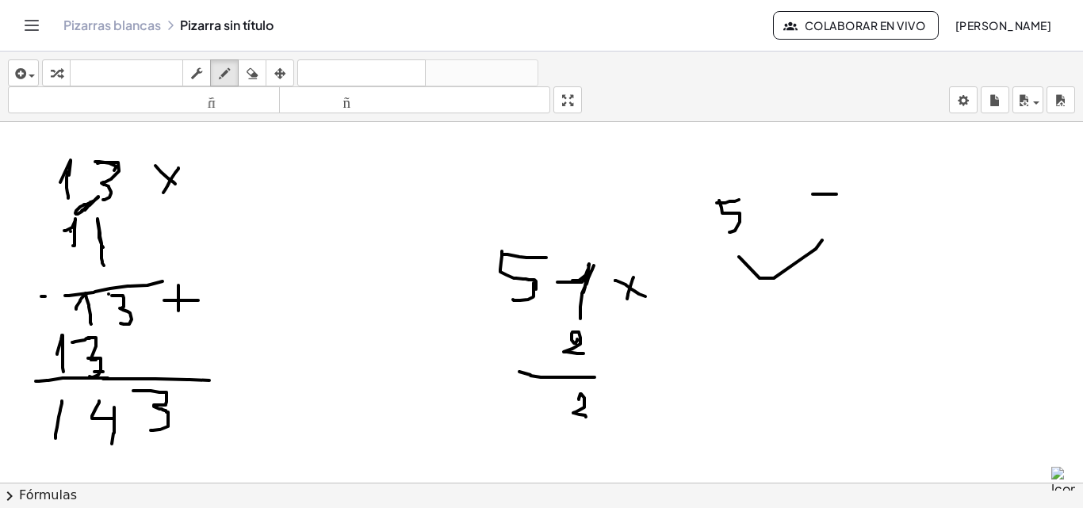
click at [838, 194] on div at bounding box center [541, 476] width 1083 height 847
drag, startPoint x: 814, startPoint y: 204, endPoint x: 807, endPoint y: 231, distance: 27.7
click at [813, 232] on div at bounding box center [541, 476] width 1083 height 847
drag, startPoint x: 761, startPoint y: 206, endPoint x: 787, endPoint y: 205, distance: 25.4
click at [787, 205] on div at bounding box center [541, 476] width 1083 height 847
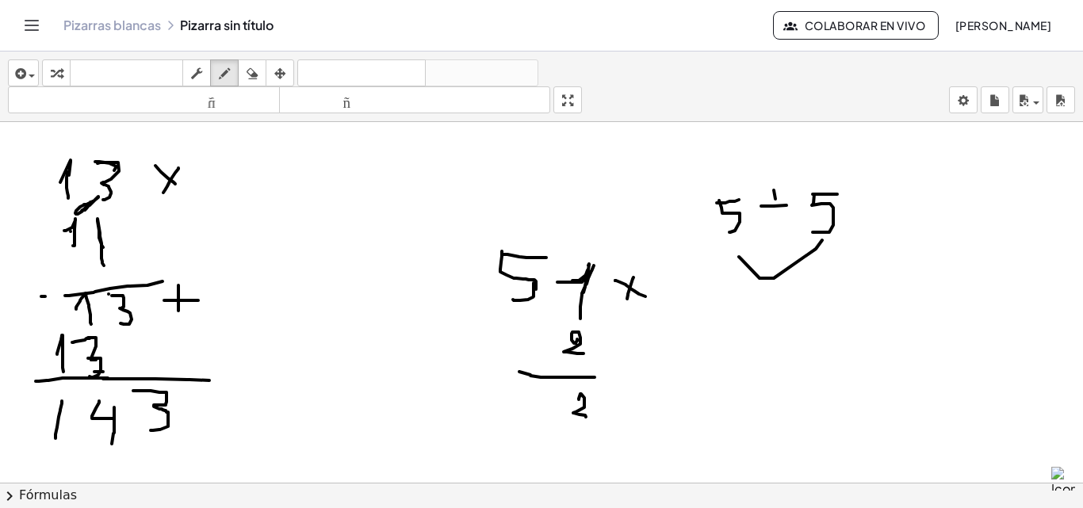
drag, startPoint x: 776, startPoint y: 199, endPoint x: 780, endPoint y: 212, distance: 13.6
click at [781, 213] on div at bounding box center [541, 476] width 1083 height 847
click at [722, 205] on div at bounding box center [541, 476] width 1083 height 847
click at [724, 199] on div at bounding box center [541, 476] width 1083 height 847
click at [581, 276] on div at bounding box center [541, 476] width 1083 height 847
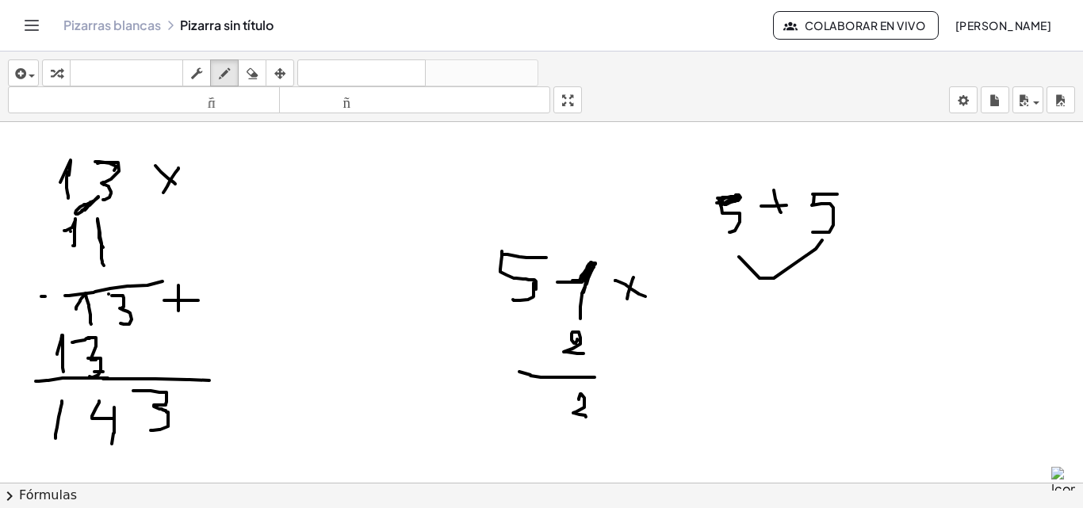
drag, startPoint x: 587, startPoint y: 269, endPoint x: 585, endPoint y: 284, distance: 15.2
click at [590, 266] on div at bounding box center [541, 476] width 1083 height 847
drag, startPoint x: 740, startPoint y: 237, endPoint x: 830, endPoint y: 245, distance: 90.8
click at [831, 246] on div at bounding box center [541, 476] width 1083 height 847
drag, startPoint x: 744, startPoint y: 318, endPoint x: 761, endPoint y: 316, distance: 16.8
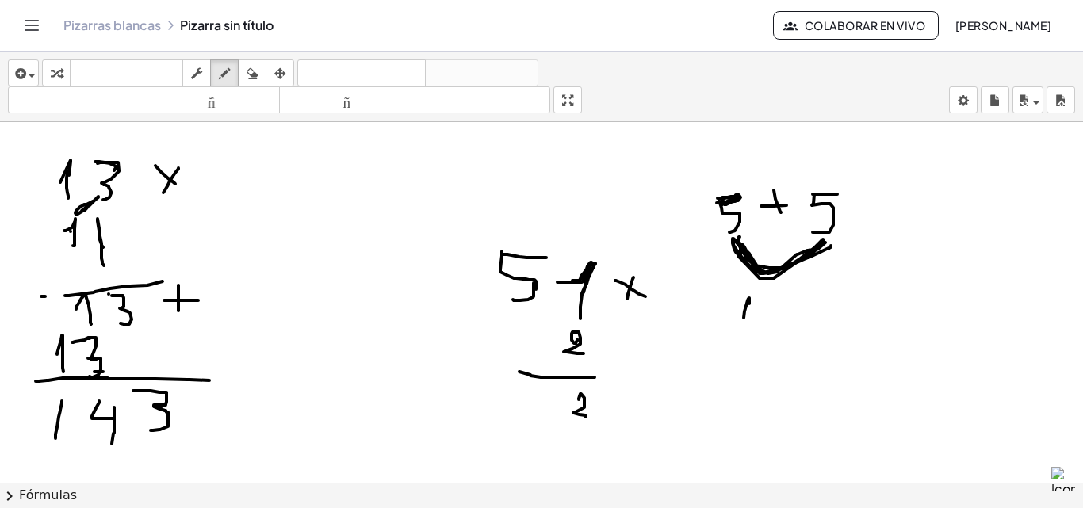
click at [751, 329] on div at bounding box center [541, 476] width 1083 height 847
drag, startPoint x: 769, startPoint y: 306, endPoint x: 675, endPoint y: 355, distance: 105.7
click at [768, 317] on div at bounding box center [541, 476] width 1083 height 847
drag, startPoint x: 535, startPoint y: 400, endPoint x: 508, endPoint y: 397, distance: 27.2
click at [536, 403] on div at bounding box center [541, 476] width 1083 height 847
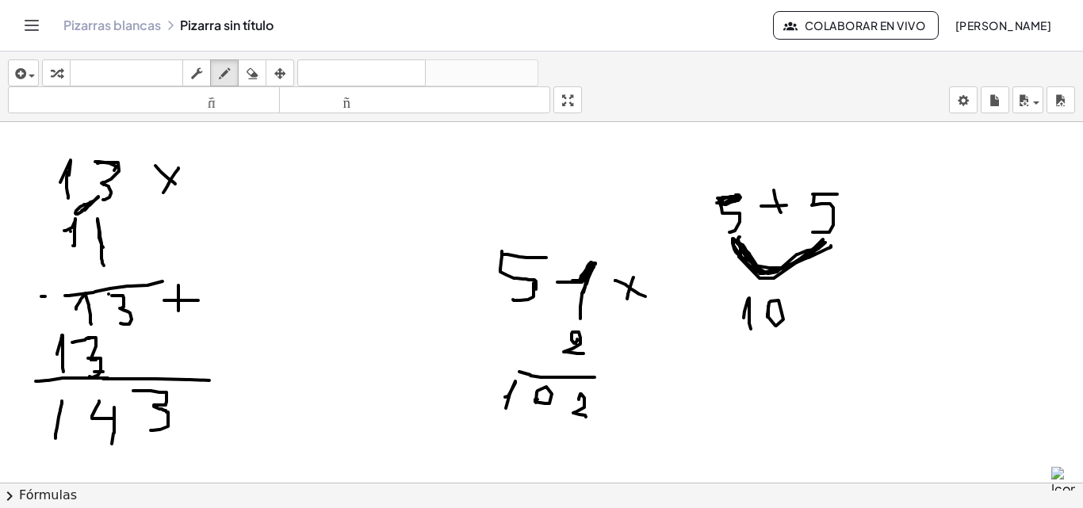
drag, startPoint x: 505, startPoint y: 397, endPoint x: 518, endPoint y: 370, distance: 29.8
click at [506, 422] on div at bounding box center [541, 476] width 1083 height 847
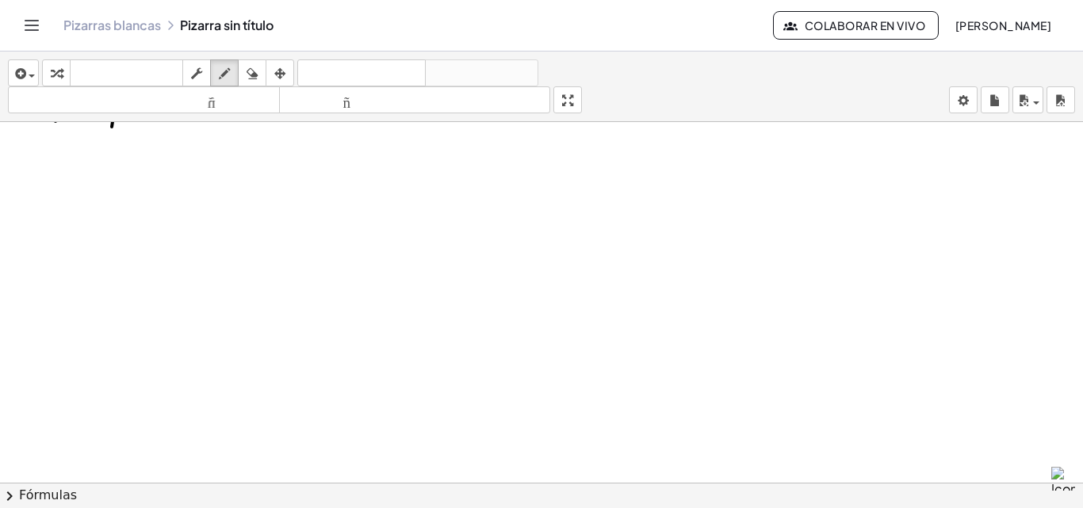
scroll to position [307, 0]
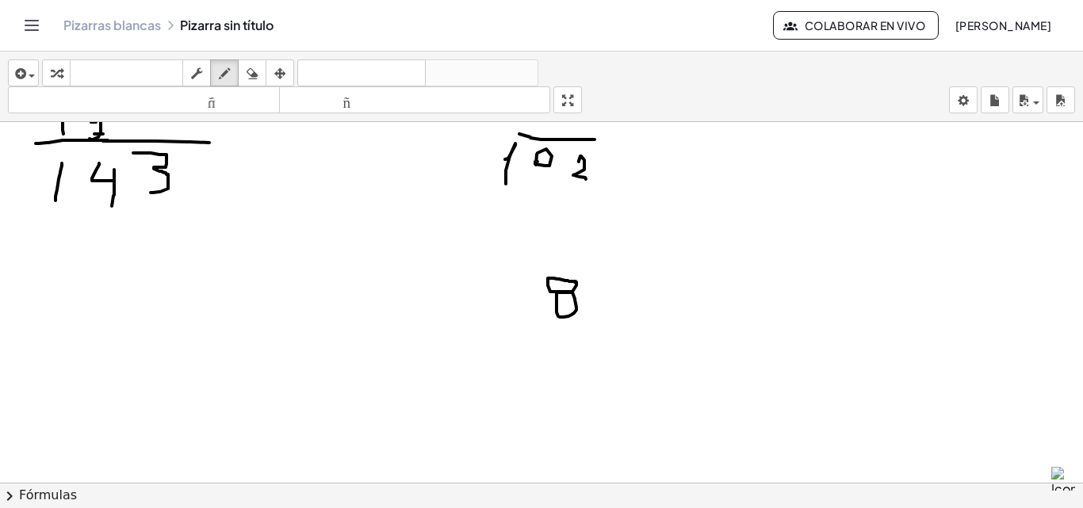
drag, startPoint x: 576, startPoint y: 282, endPoint x: 579, endPoint y: 293, distance: 12.3
click at [574, 282] on div at bounding box center [541, 238] width 1083 height 847
drag, startPoint x: 589, startPoint y: 292, endPoint x: 607, endPoint y: 309, distance: 24.1
click at [605, 309] on div at bounding box center [541, 238] width 1083 height 847
drag, startPoint x: 608, startPoint y: 281, endPoint x: 638, endPoint y: 302, distance: 36.3
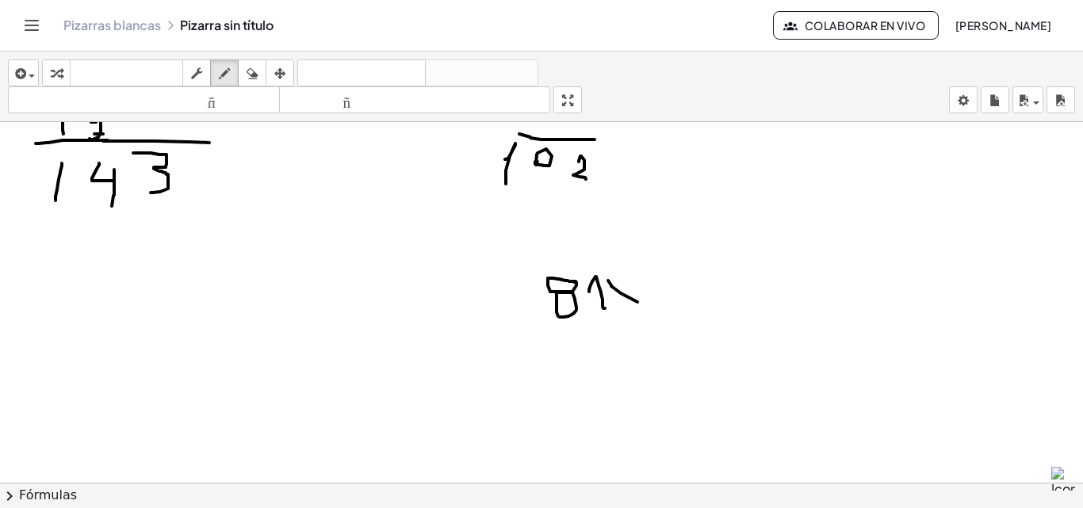
click at [638, 302] on div at bounding box center [541, 238] width 1083 height 847
drag, startPoint x: 629, startPoint y: 278, endPoint x: 631, endPoint y: 318, distance: 40.5
click at [631, 318] on div at bounding box center [541, 238] width 1083 height 847
drag, startPoint x: 603, startPoint y: 322, endPoint x: 614, endPoint y: 382, distance: 61.3
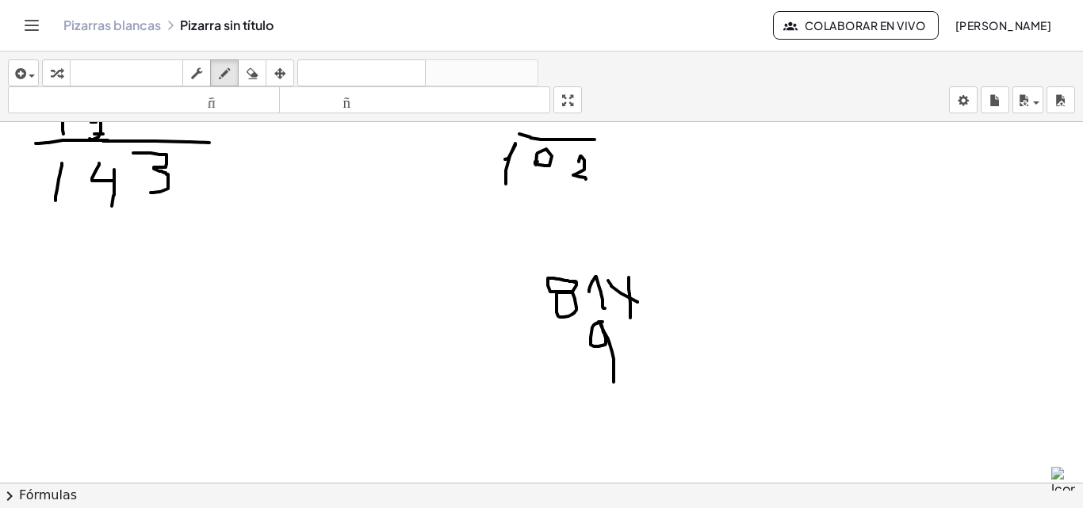
click at [614, 382] on div at bounding box center [541, 238] width 1083 height 847
drag, startPoint x: 251, startPoint y: 67, endPoint x: 261, endPoint y: 76, distance: 13.5
click at [257, 73] on icon "button" at bounding box center [252, 73] width 11 height 19
drag, startPoint x: 649, startPoint y: 417, endPoint x: 608, endPoint y: 363, distance: 67.4
click at [608, 363] on div at bounding box center [541, 238] width 1083 height 847
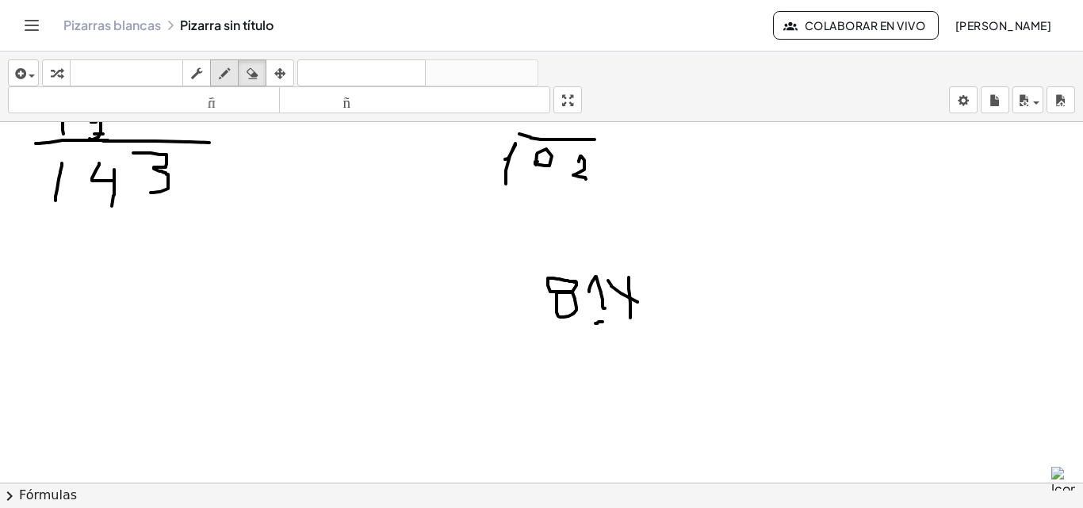
click at [221, 64] on icon "button" at bounding box center [224, 73] width 11 height 19
drag, startPoint x: 581, startPoint y: 325, endPoint x: 585, endPoint y: 362, distance: 36.7
click at [585, 362] on div at bounding box center [541, 238] width 1083 height 847
click at [599, 316] on div at bounding box center [541, 238] width 1083 height 847
drag, startPoint x: 570, startPoint y: 357, endPoint x: 659, endPoint y: 366, distance: 89.3
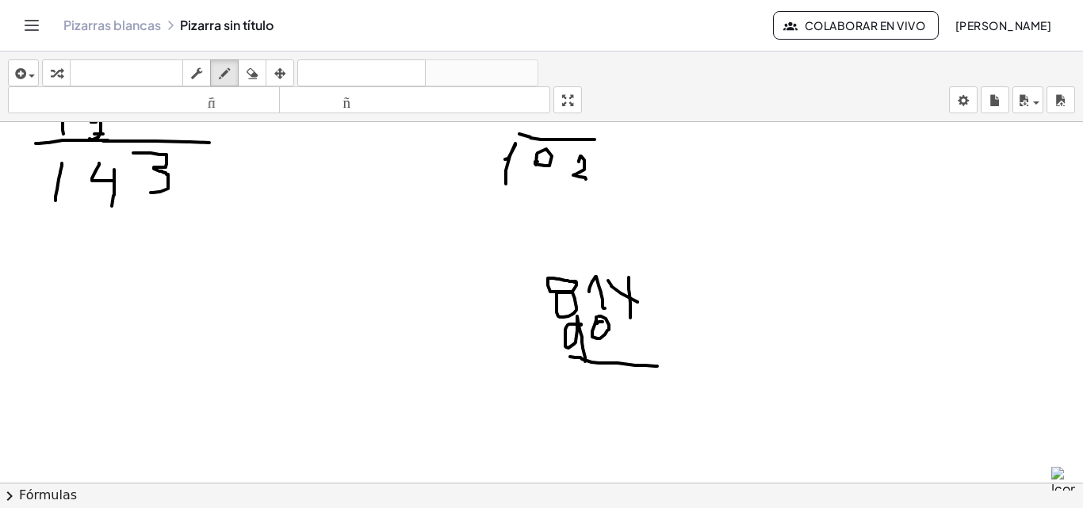
click at [659, 366] on div at bounding box center [541, 238] width 1083 height 847
click at [616, 374] on div at bounding box center [541, 238] width 1083 height 847
click at [582, 368] on div at bounding box center [541, 238] width 1083 height 847
drag, startPoint x: 577, startPoint y: 420, endPoint x: 571, endPoint y: 472, distance: 52.6
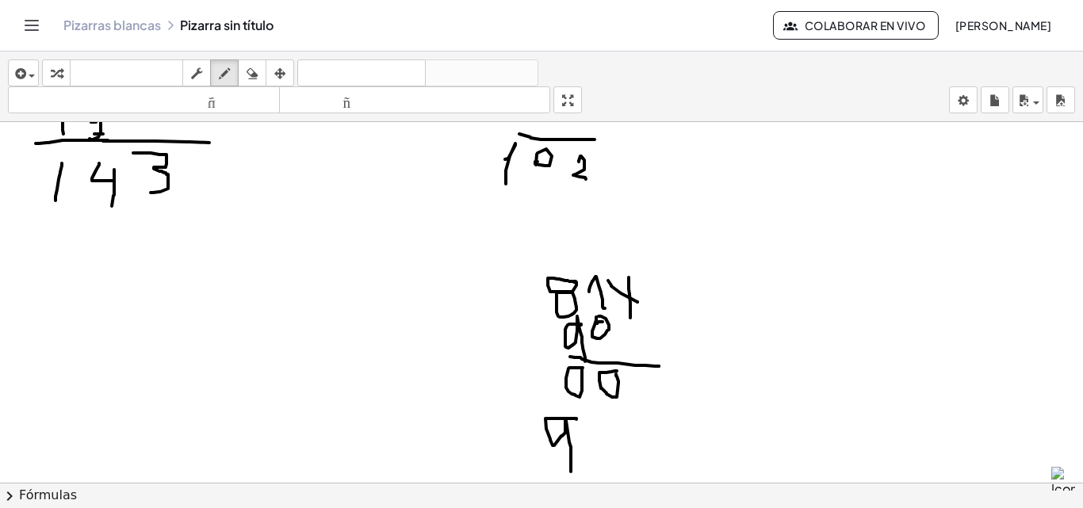
click at [571, 472] on div at bounding box center [541, 238] width 1083 height 847
drag, startPoint x: 517, startPoint y: 433, endPoint x: 529, endPoint y: 424, distance: 15.2
click at [529, 424] on div at bounding box center [541, 238] width 1083 height 847
drag, startPoint x: 529, startPoint y: 424, endPoint x: 527, endPoint y: 477, distance: 53.2
click at [527, 477] on div at bounding box center [541, 238] width 1083 height 847
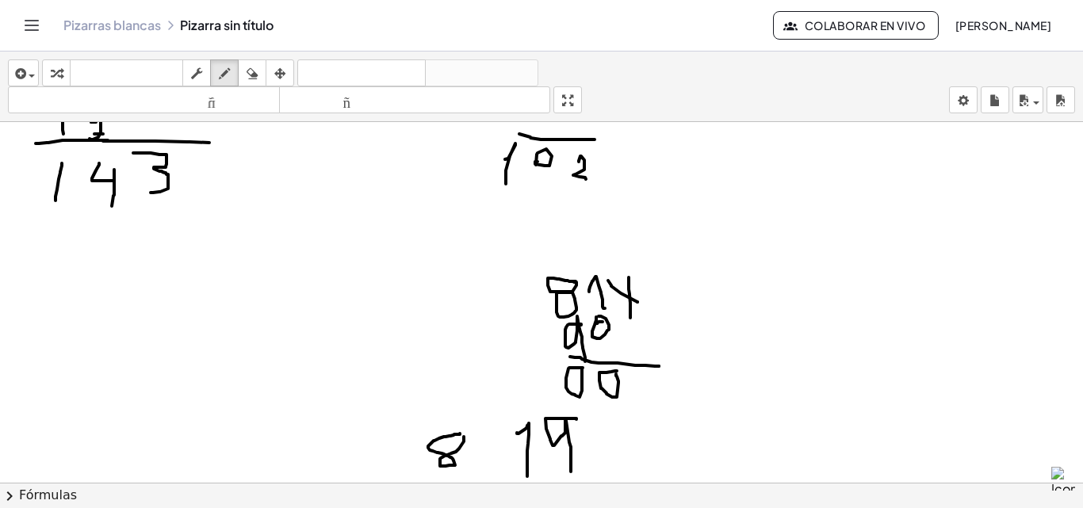
click at [464, 437] on div at bounding box center [541, 238] width 1083 height 847
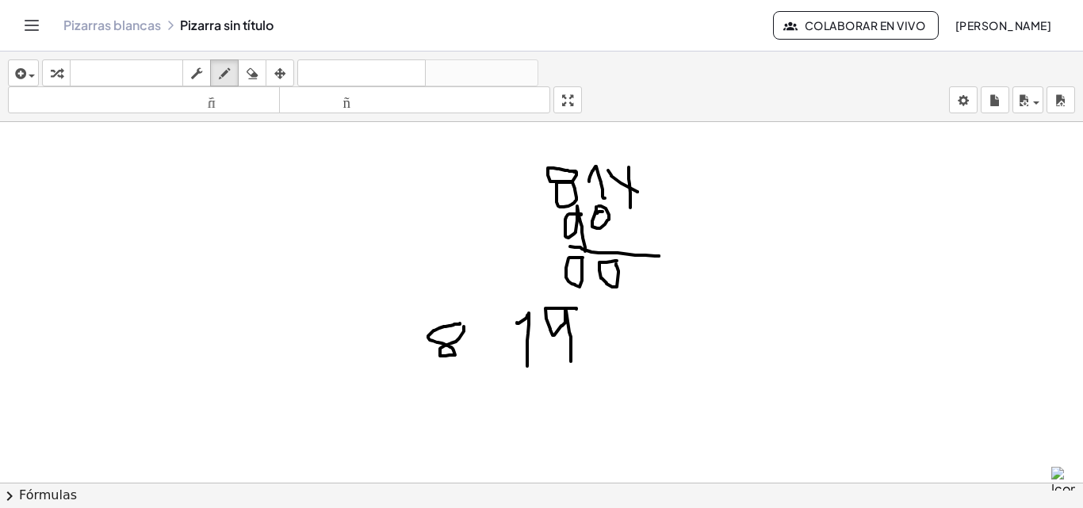
scroll to position [386, 0]
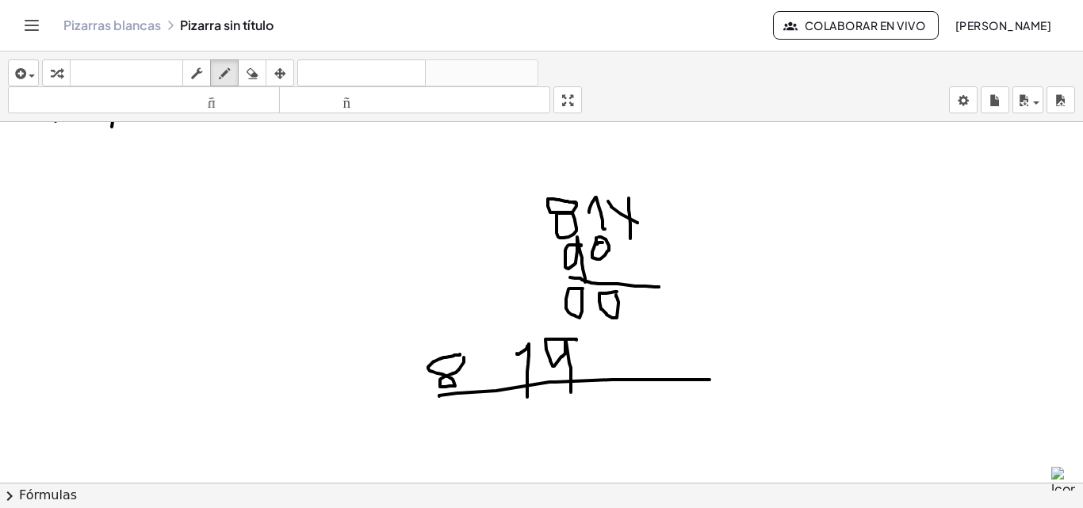
drag, startPoint x: 439, startPoint y: 397, endPoint x: 648, endPoint y: 360, distance: 211.8
click at [716, 380] on div at bounding box center [541, 159] width 1083 height 847
drag, startPoint x: 662, startPoint y: 297, endPoint x: 697, endPoint y: 296, distance: 34.9
click at [697, 296] on div at bounding box center [541, 159] width 1083 height 847
drag, startPoint x: 684, startPoint y: 284, endPoint x: 645, endPoint y: 354, distance: 79.9
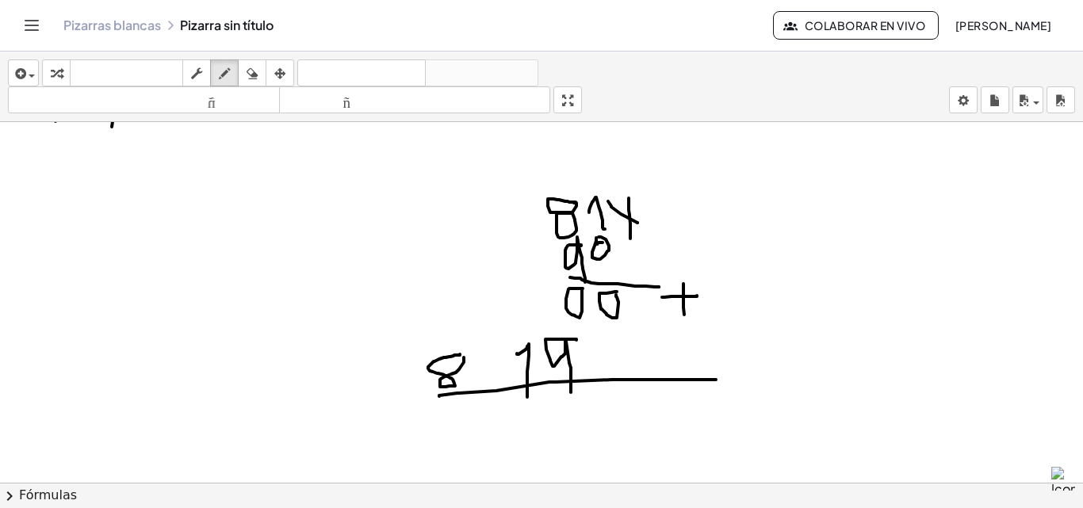
click at [685, 317] on div at bounding box center [541, 159] width 1083 height 847
click at [628, 436] on div at bounding box center [541, 159] width 1083 height 847
drag, startPoint x: 571, startPoint y: 423, endPoint x: 569, endPoint y: 462, distance: 39.7
click at [569, 462] on div at bounding box center [541, 159] width 1083 height 847
click at [489, 423] on div at bounding box center [541, 159] width 1083 height 847
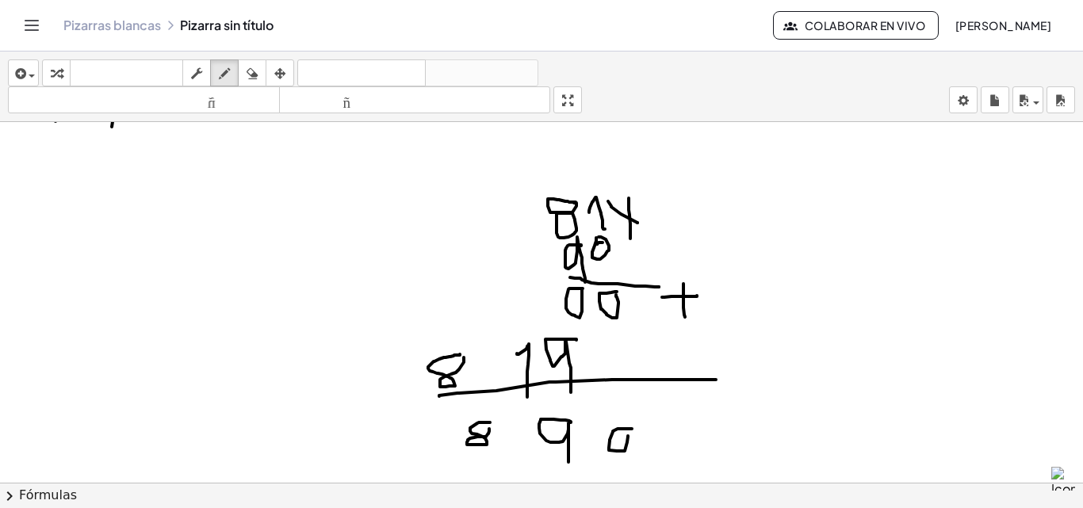
click at [489, 427] on div at bounding box center [541, 159] width 1083 height 847
click at [489, 426] on div at bounding box center [541, 159] width 1083 height 847
click at [255, 77] on icon "button" at bounding box center [252, 73] width 11 height 19
drag, startPoint x: 697, startPoint y: 454, endPoint x: 377, endPoint y: 270, distance: 369.5
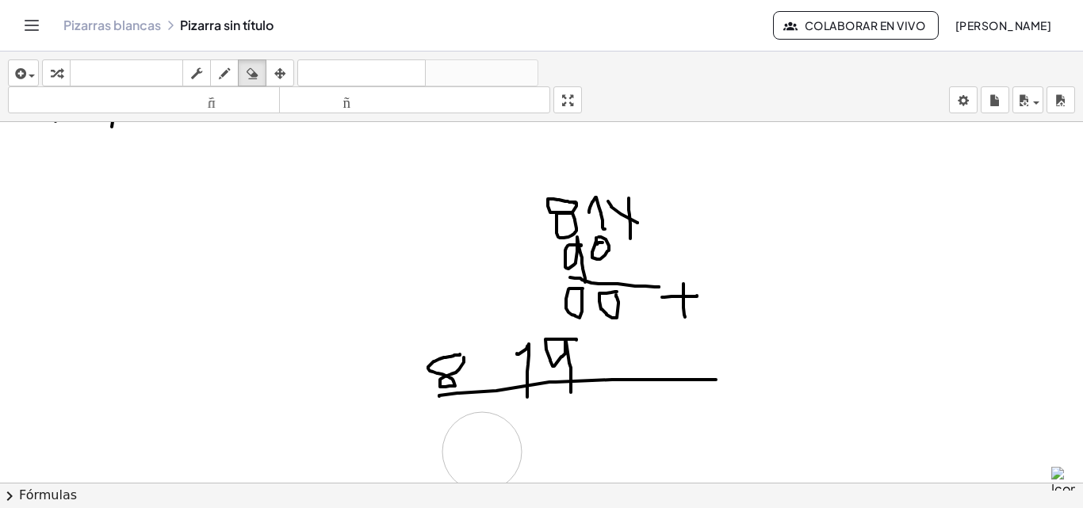
click at [470, 452] on div at bounding box center [541, 159] width 1083 height 847
click at [221, 67] on icon "button" at bounding box center [224, 73] width 11 height 19
click at [620, 407] on div at bounding box center [541, 159] width 1083 height 847
drag, startPoint x: 580, startPoint y: 404, endPoint x: 579, endPoint y: 428, distance: 24.6
click at [579, 428] on div at bounding box center [541, 159] width 1083 height 847
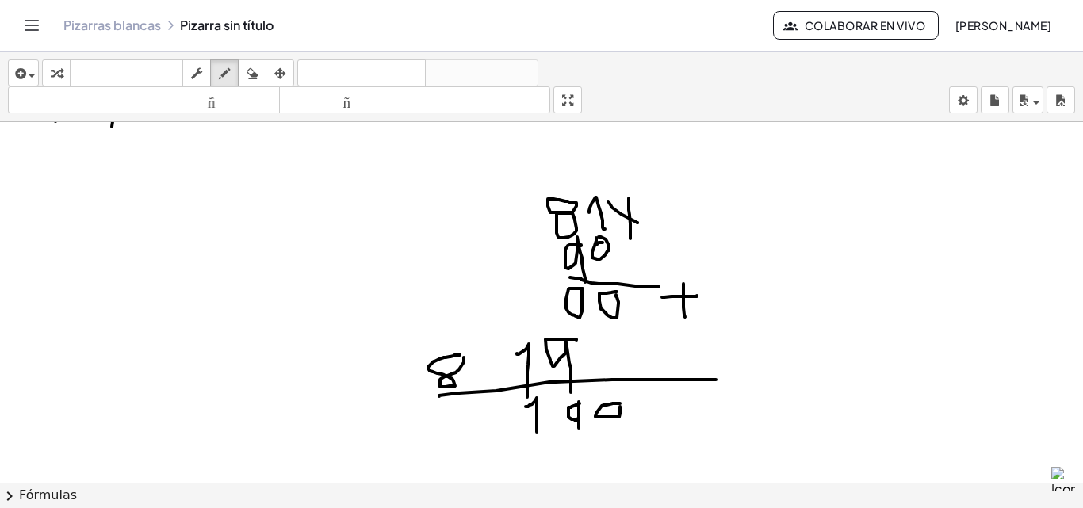
drag, startPoint x: 526, startPoint y: 407, endPoint x: 511, endPoint y: 428, distance: 25.5
click at [537, 435] on div at bounding box center [541, 159] width 1083 height 847
drag, startPoint x: 492, startPoint y: 412, endPoint x: 489, endPoint y: 426, distance: 13.7
click at [489, 426] on div at bounding box center [541, 159] width 1083 height 847
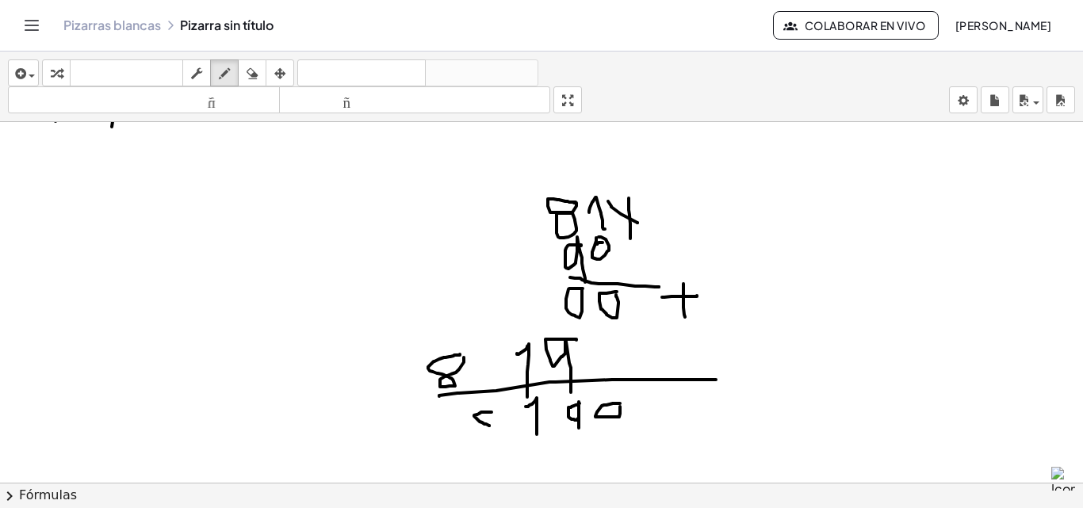
click at [489, 426] on div at bounding box center [541, 159] width 1083 height 847
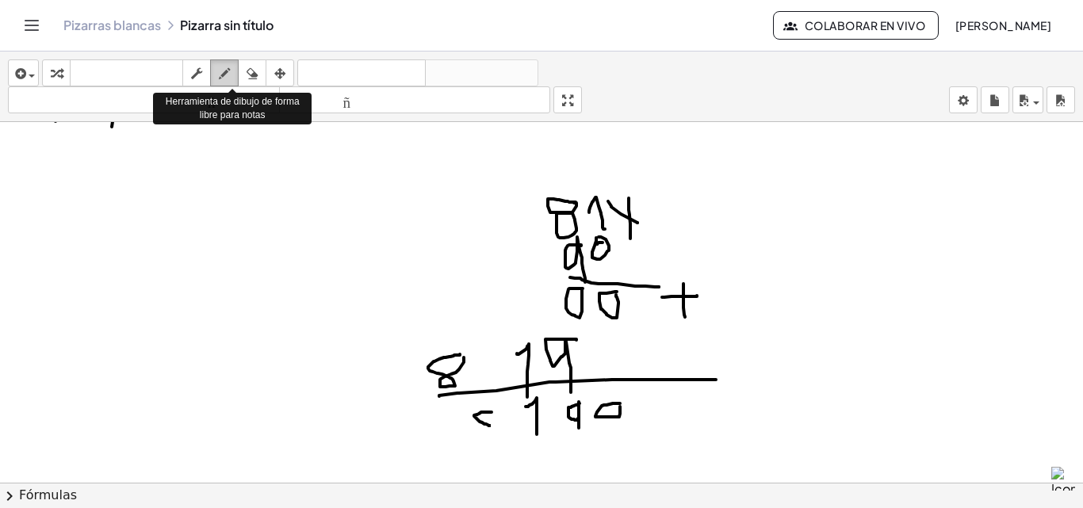
click at [222, 64] on icon "button" at bounding box center [224, 73] width 11 height 19
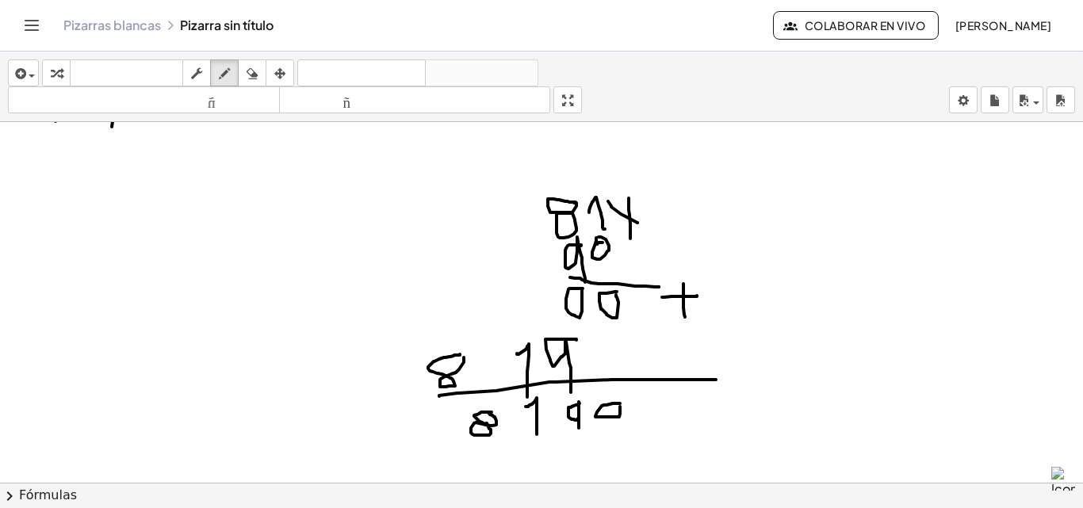
drag, startPoint x: 486, startPoint y: 424, endPoint x: 489, endPoint y: 414, distance: 10.0
click at [489, 414] on div at bounding box center [541, 159] width 1083 height 847
drag, startPoint x: 514, startPoint y: 416, endPoint x: 512, endPoint y: 440, distance: 23.8
click at [512, 440] on div at bounding box center [541, 159] width 1083 height 847
